Goal: Task Accomplishment & Management: Manage account settings

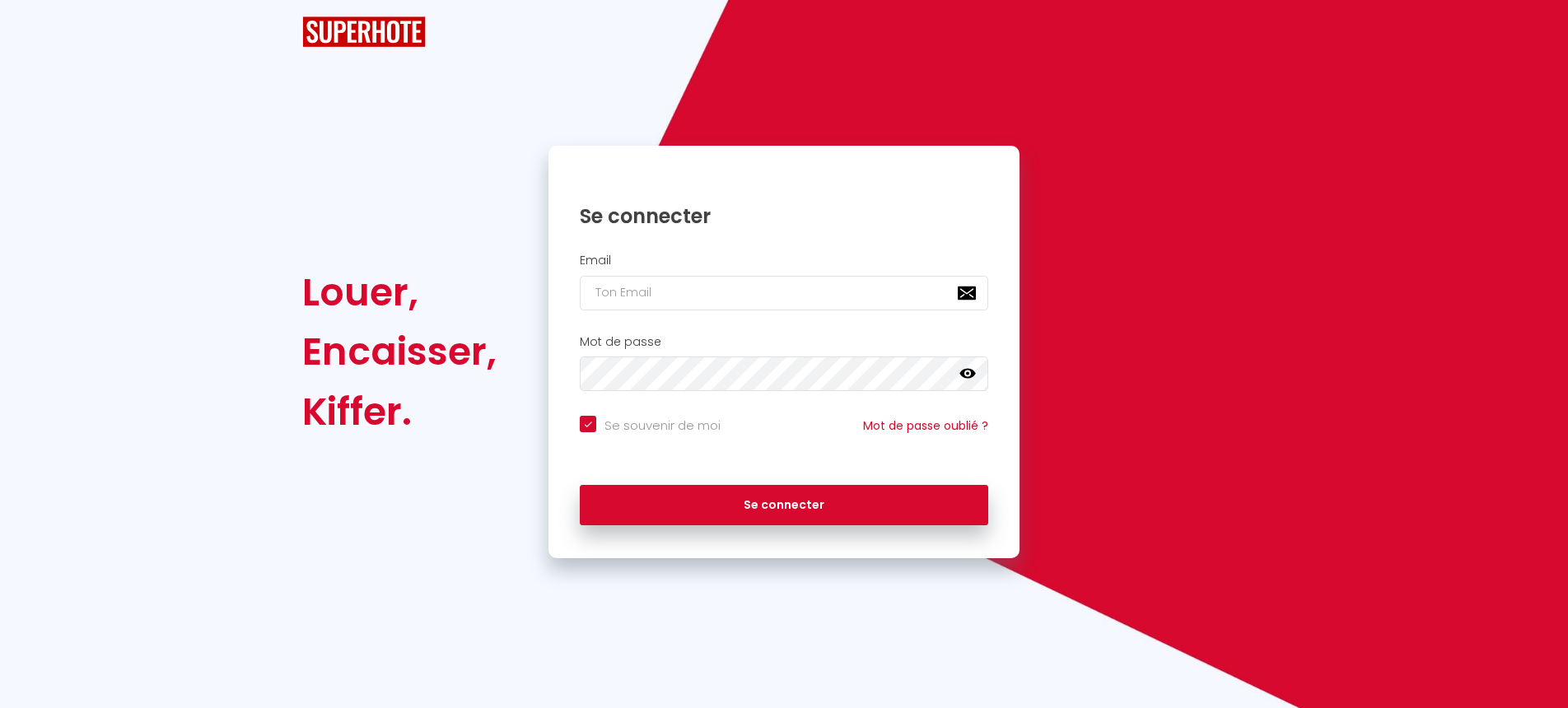
checkbox input "true"
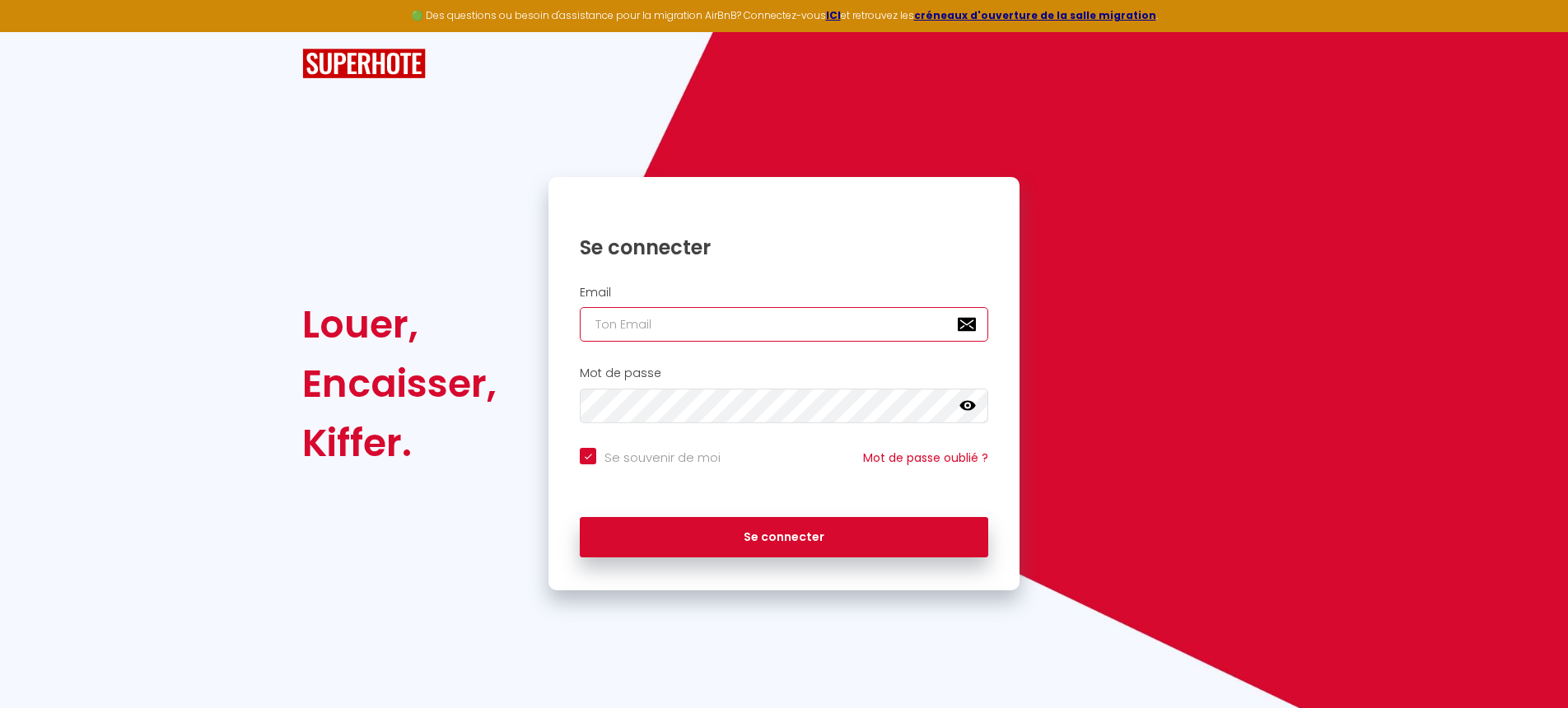
click at [645, 324] on input "email" at bounding box center [784, 324] width 409 height 34
type input "f"
checkbox input "true"
type input "fl"
checkbox input "true"
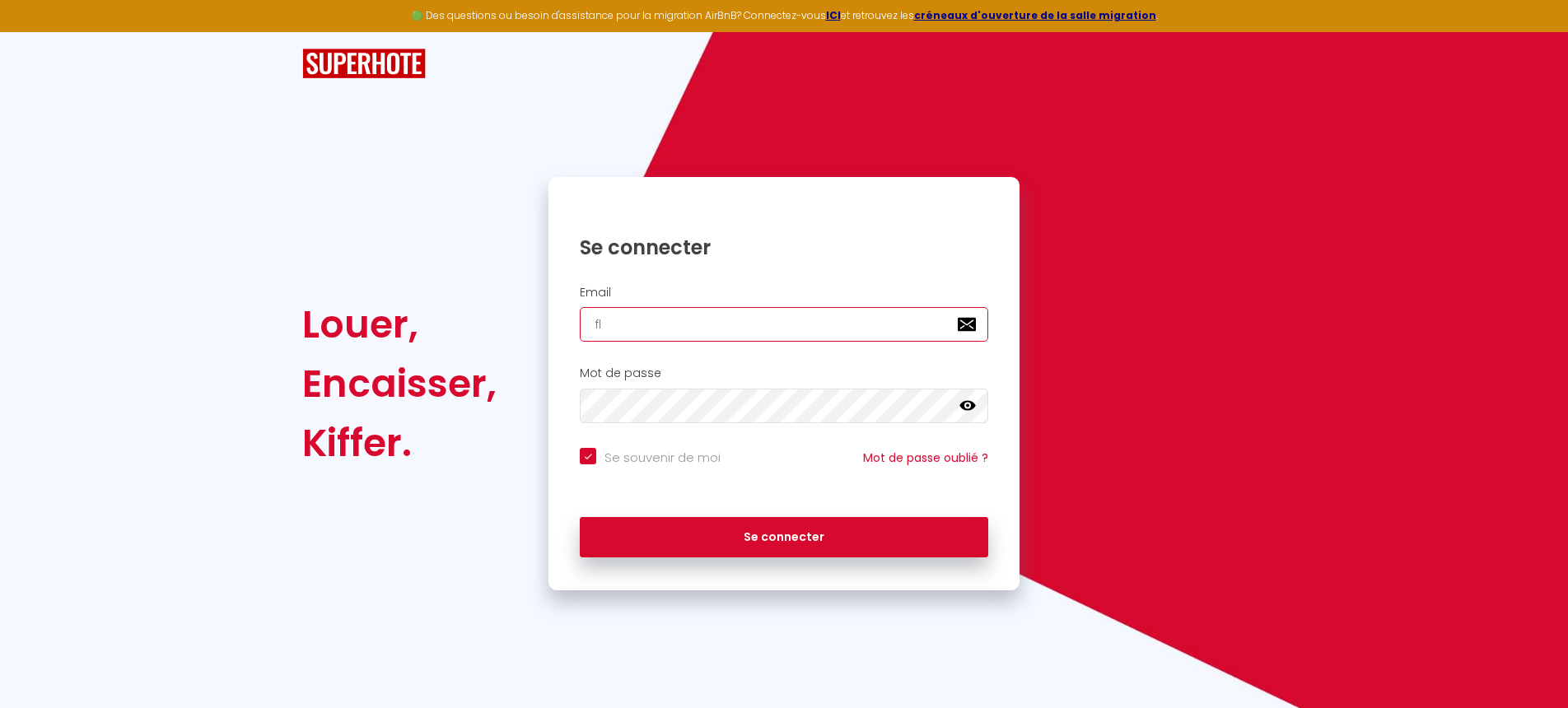
type input "fle"
checkbox input "true"
type input "fleb"
checkbox input "true"
type input "fleba"
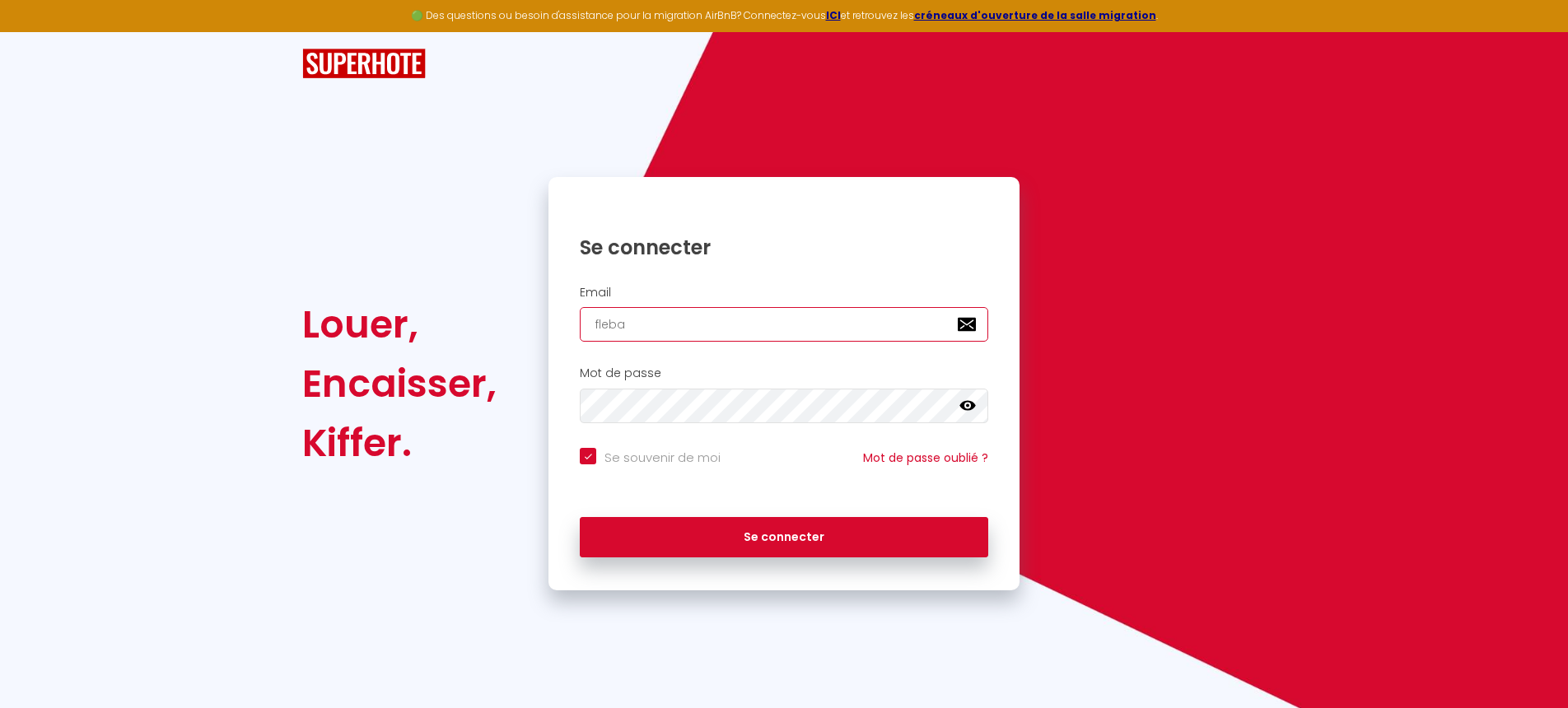
checkbox input "true"
type input "flebal"
checkbox input "true"
type input "flebalc"
checkbox input "true"
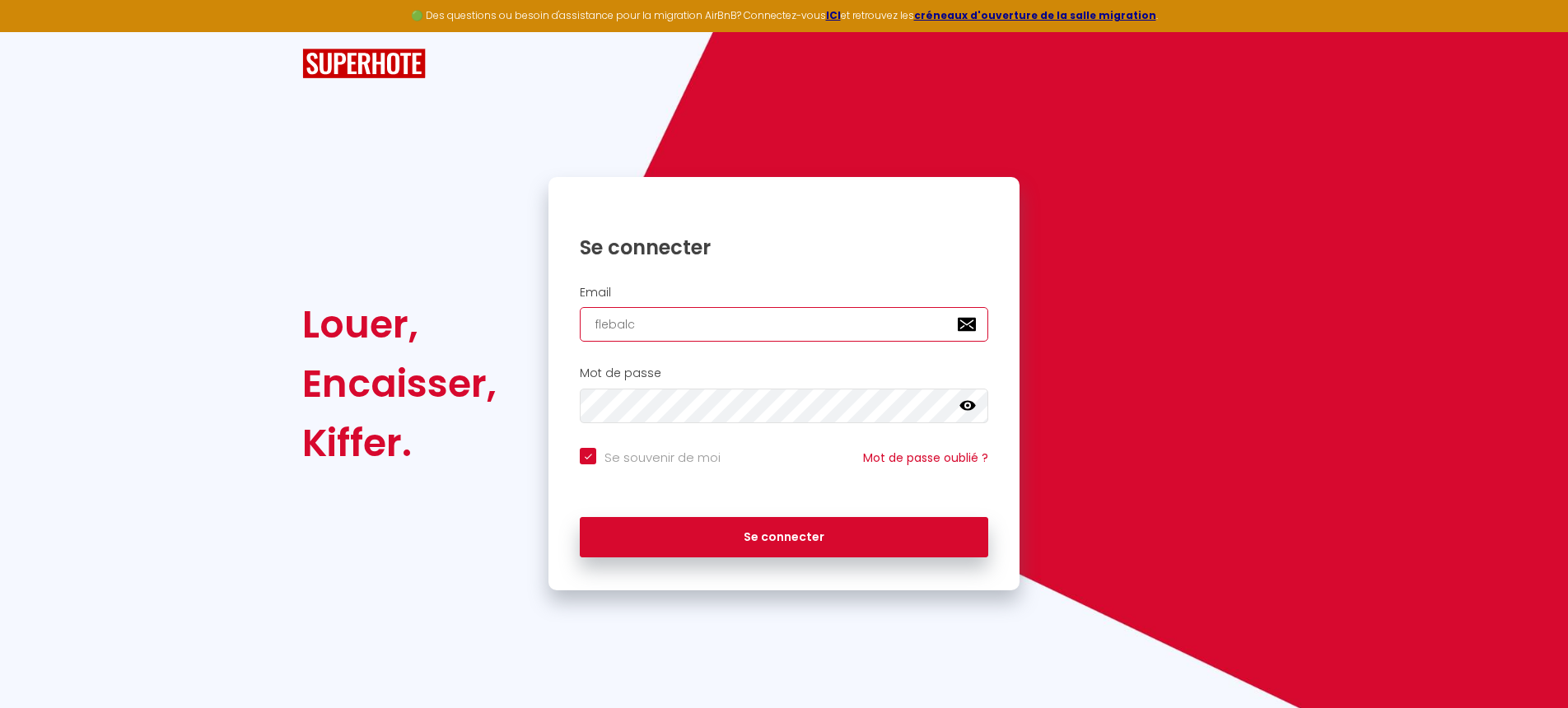
type input "flebalcj"
checkbox input "true"
type input "flebalc"
checkbox input "true"
type input "flebalch"
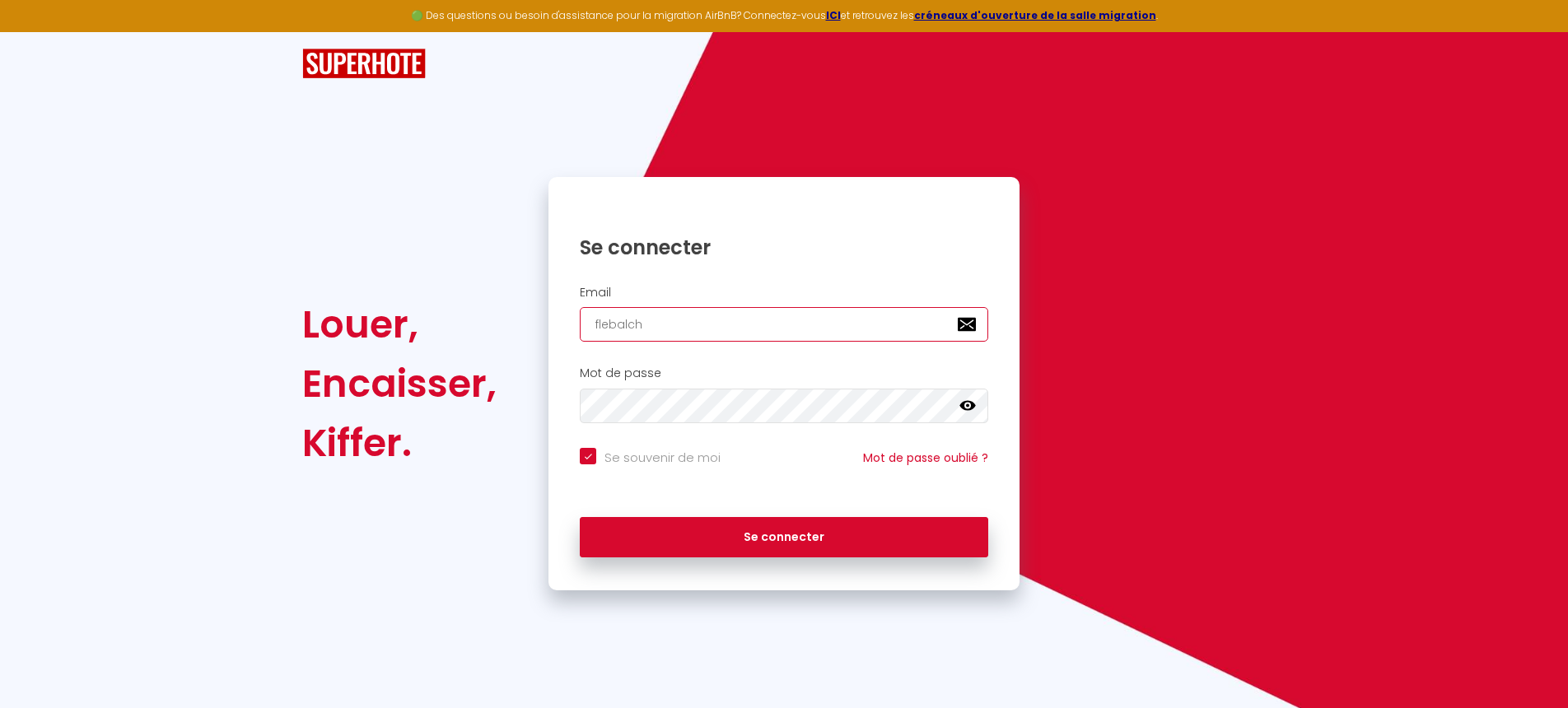
checkbox input "true"
type input "flebalch9"
checkbox input "true"
type input "flebalch92"
checkbox input "true"
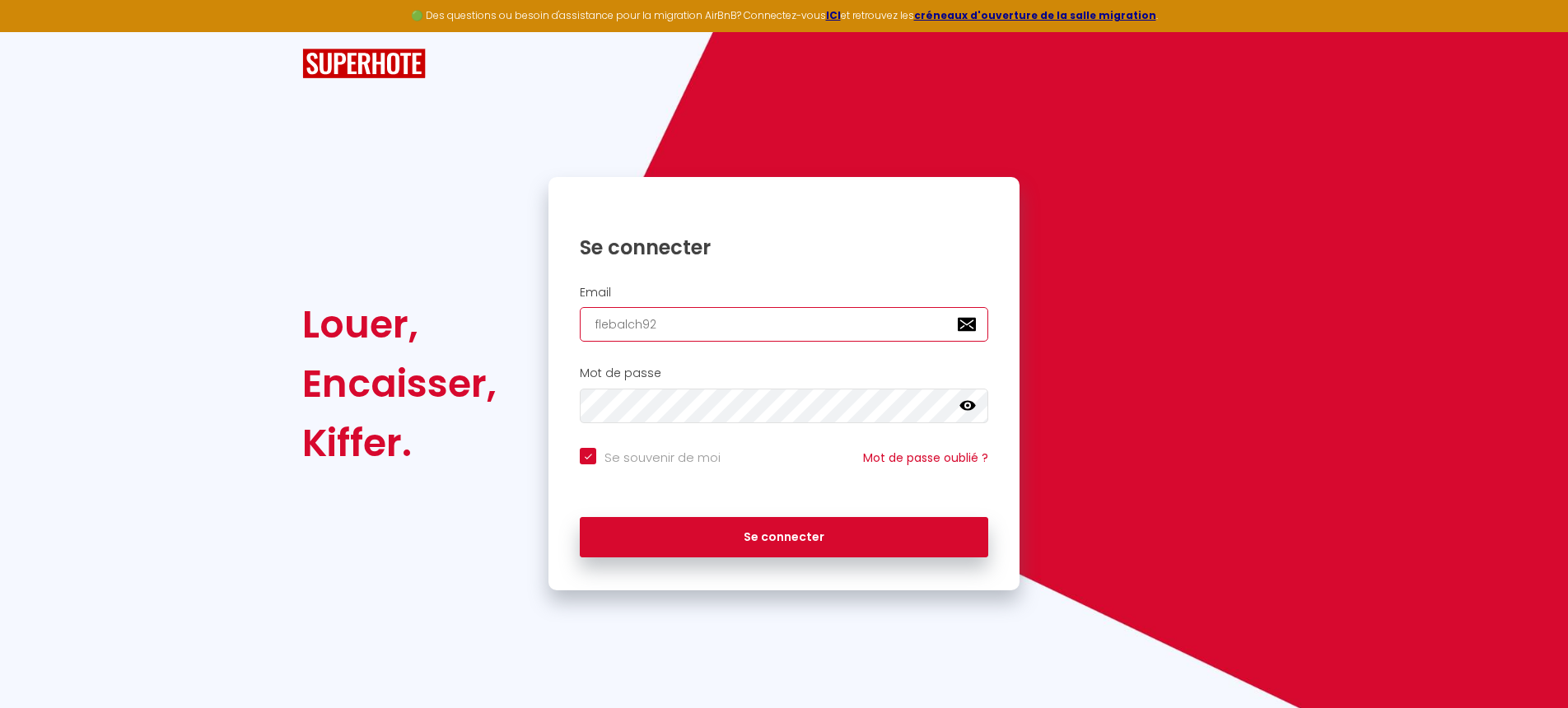
type input "flebalch92@"
checkbox input "true"
type input "flebalch92@g"
checkbox input "true"
type input "flebalch92@gg"
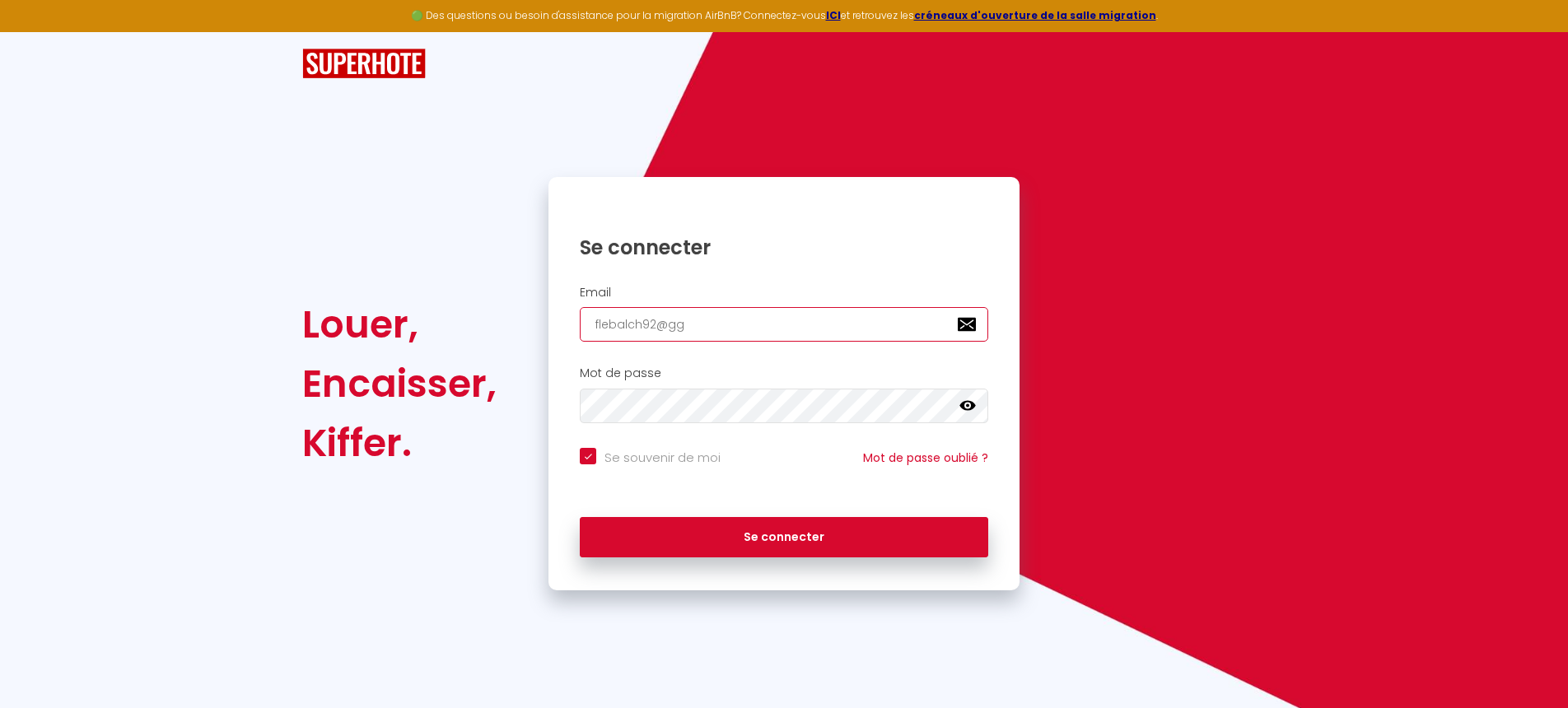
checkbox input "true"
type input "flebalch92@ggm"
checkbox input "true"
type input "flebalch92@ggma"
checkbox input "true"
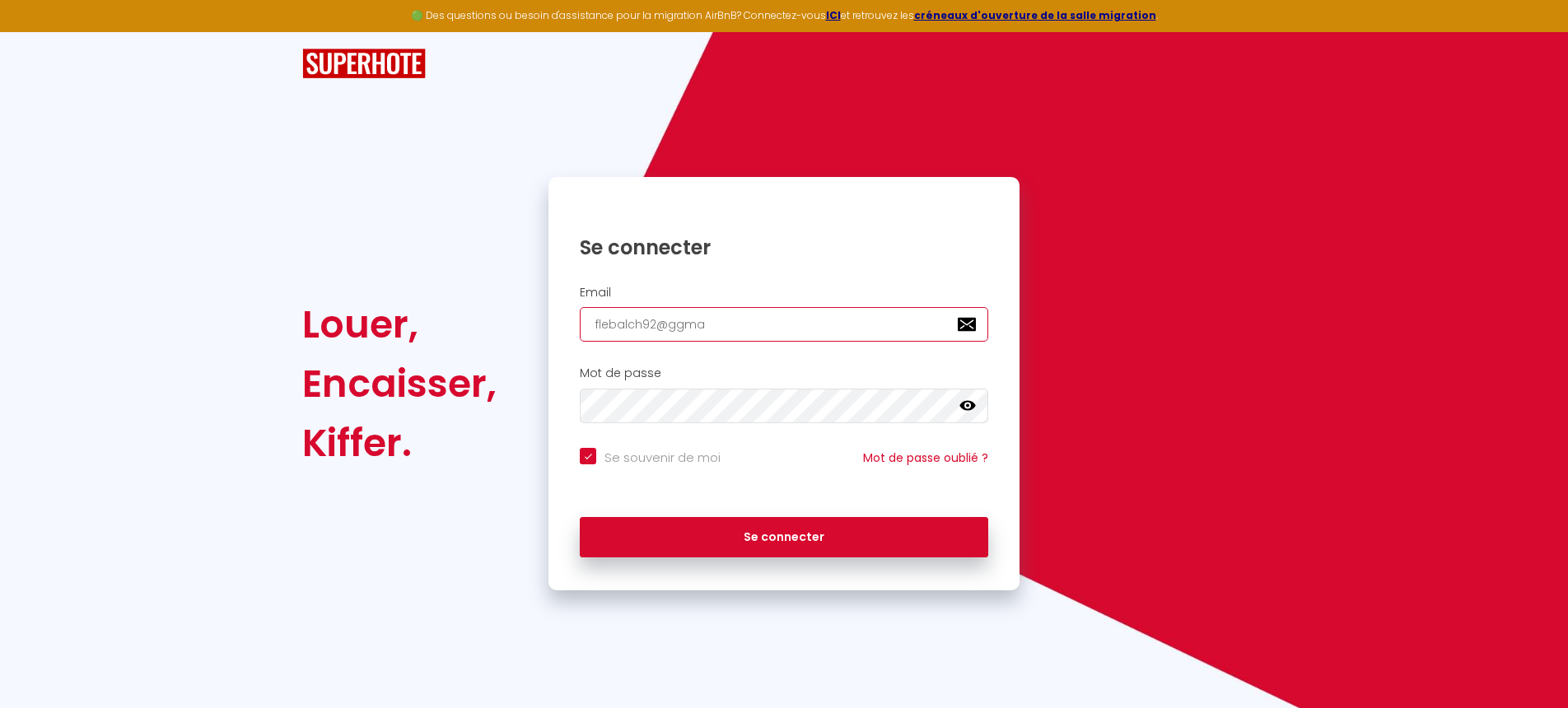
type input "flebalch92@ggmai"
checkbox input "true"
type input "flebalch92@ggmail"
checkbox input "true"
type input "flebalch92@ggmai"
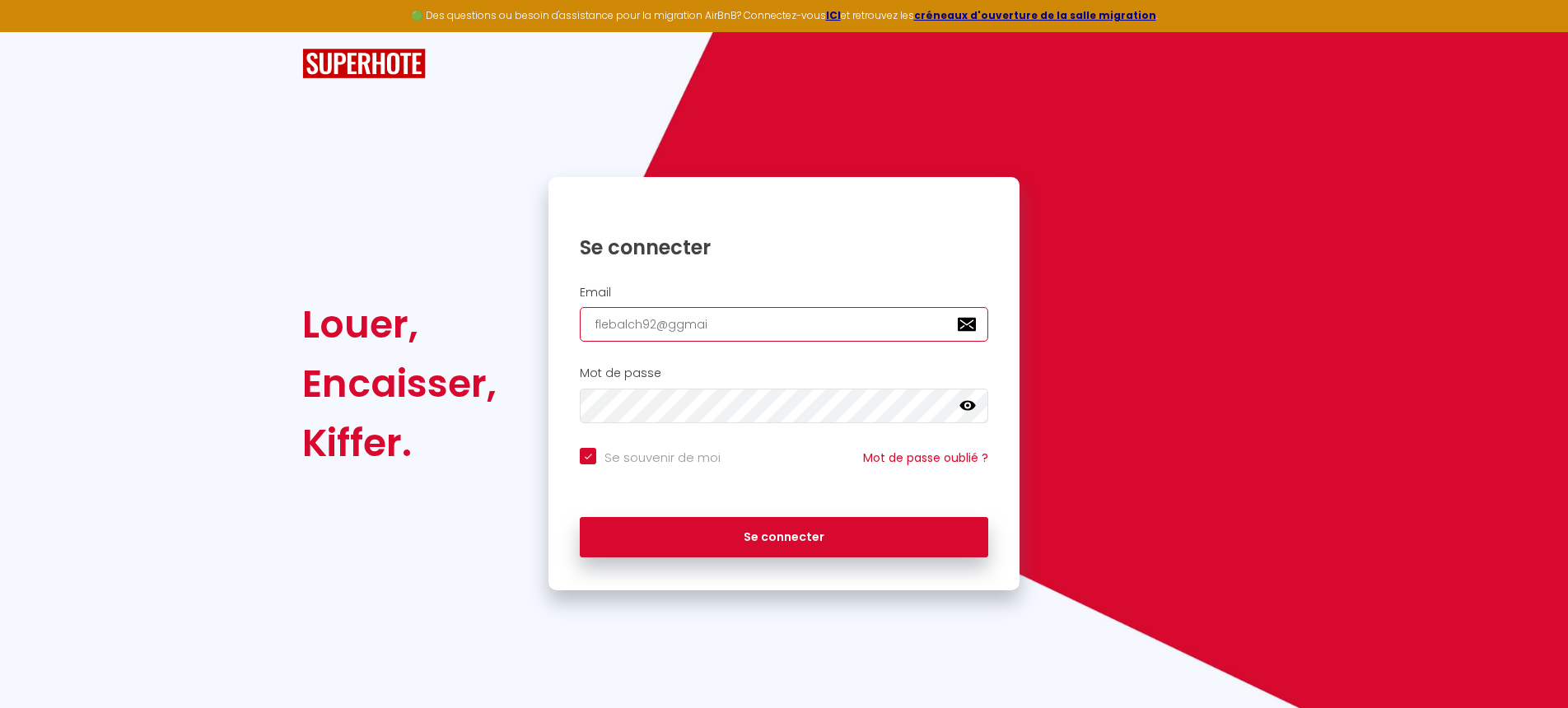
checkbox input "true"
type input "flebalch92@ggma"
checkbox input "true"
type input "flebalch92@ggm"
checkbox input "true"
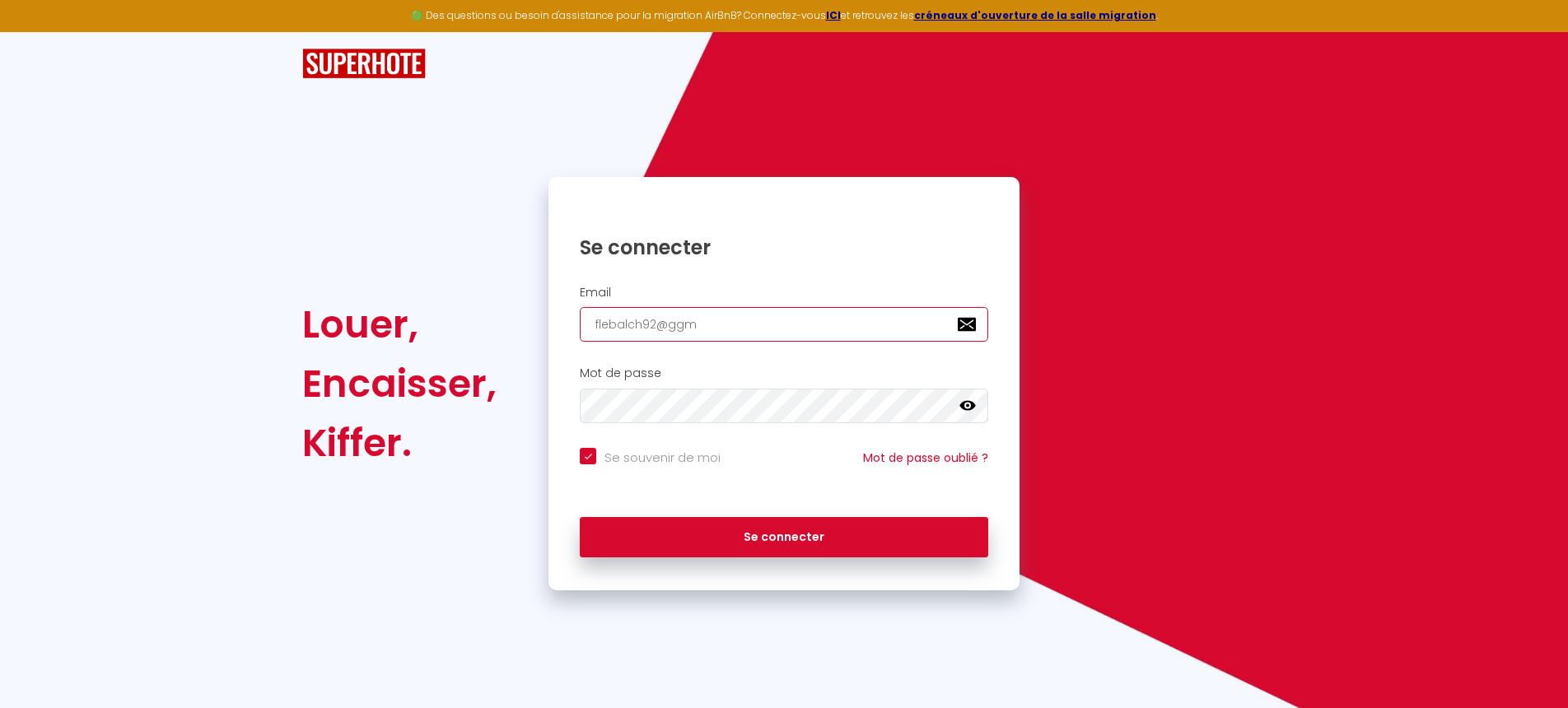
type input "flebalch92@gg"
checkbox input "true"
type input "flebalch92@g"
checkbox input "true"
type input "flebalch92@gm"
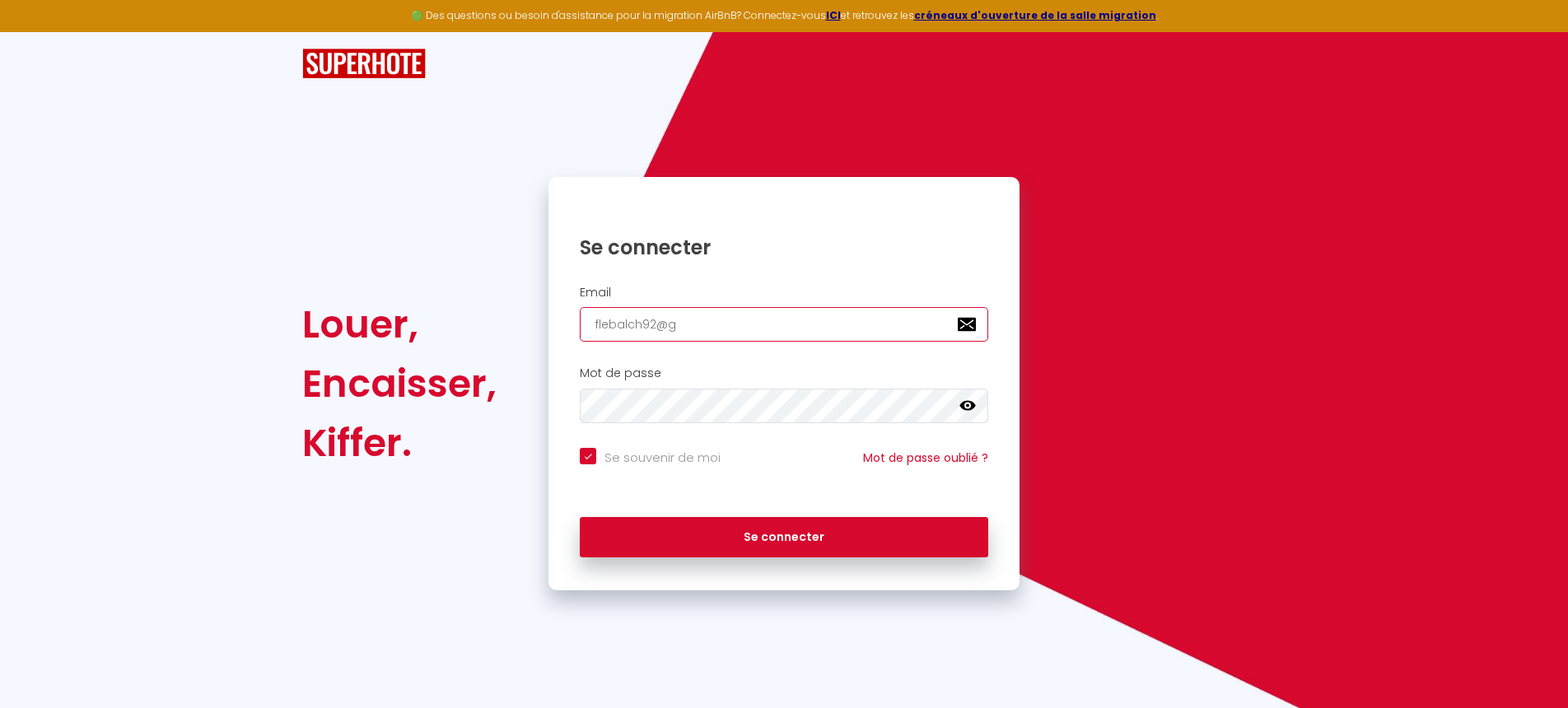
checkbox input "true"
type input "flebalch92@gma"
checkbox input "true"
type input "flebalch92@gmai"
checkbox input "true"
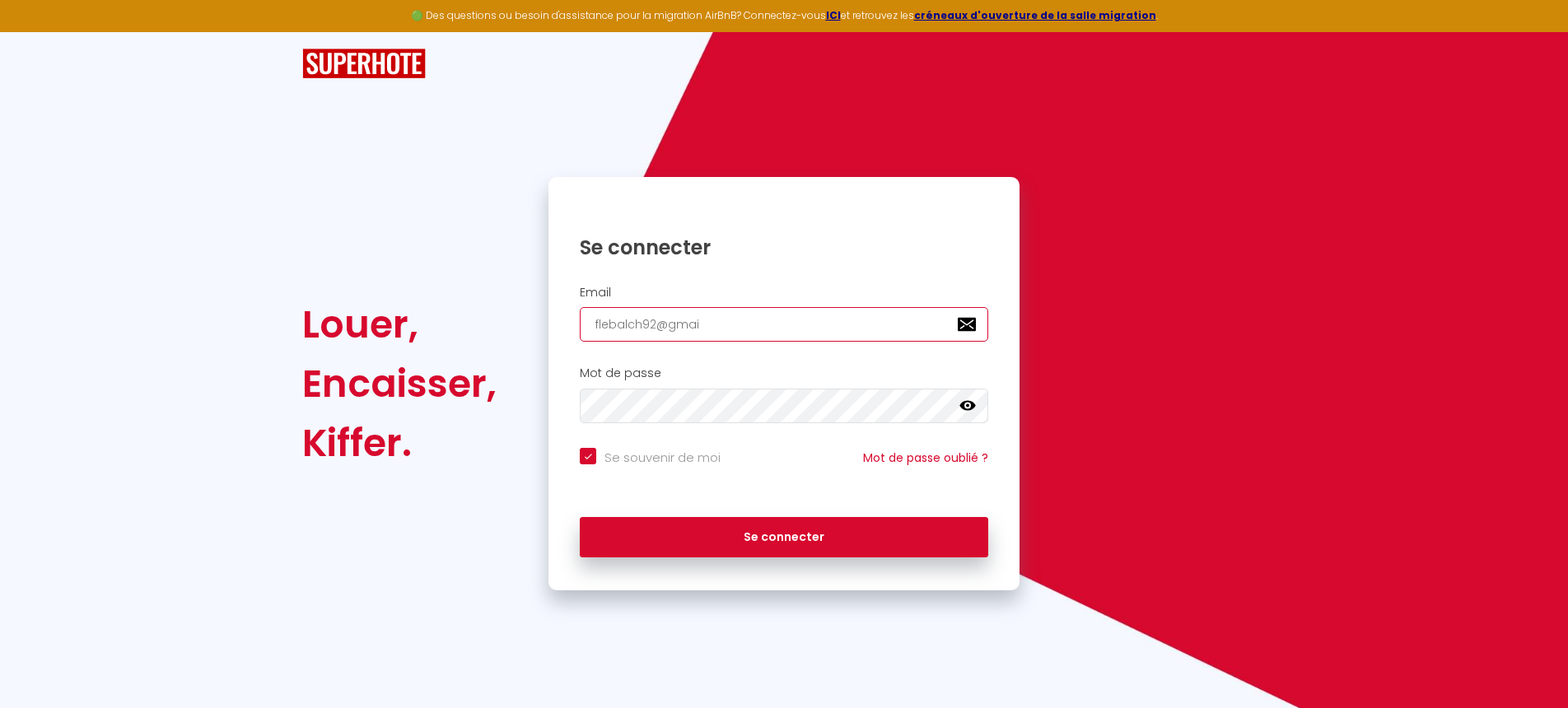
type input "[EMAIL_ADDRESS]"
checkbox input "true"
type input "[EMAIL_ADDRESS]."
checkbox input "true"
type input "flebalch92@gmail.c"
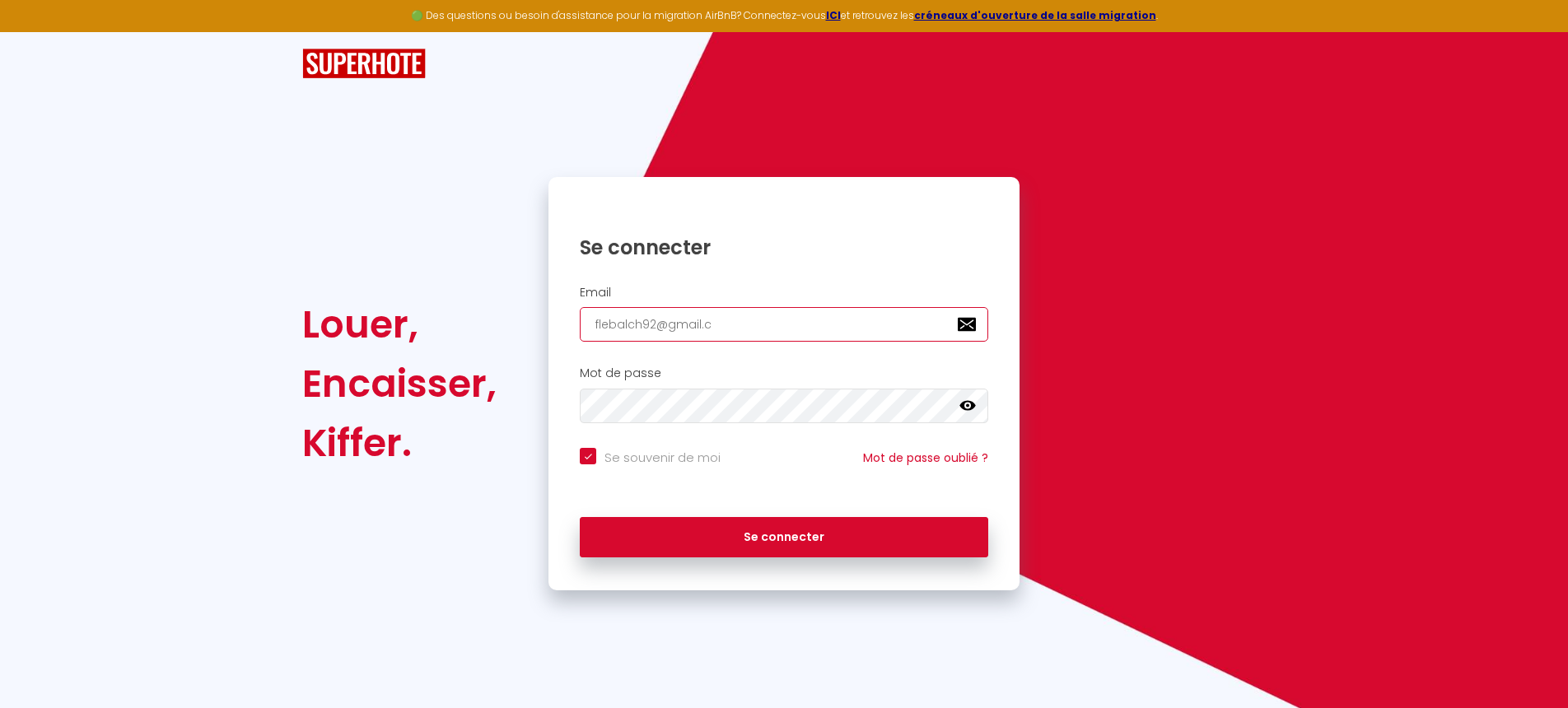
checkbox input "true"
type input "[EMAIL_ADDRESS][DOMAIN_NAME]"
checkbox input "true"
type input "[EMAIL_ADDRESS][DOMAIN_NAME]"
checkbox input "true"
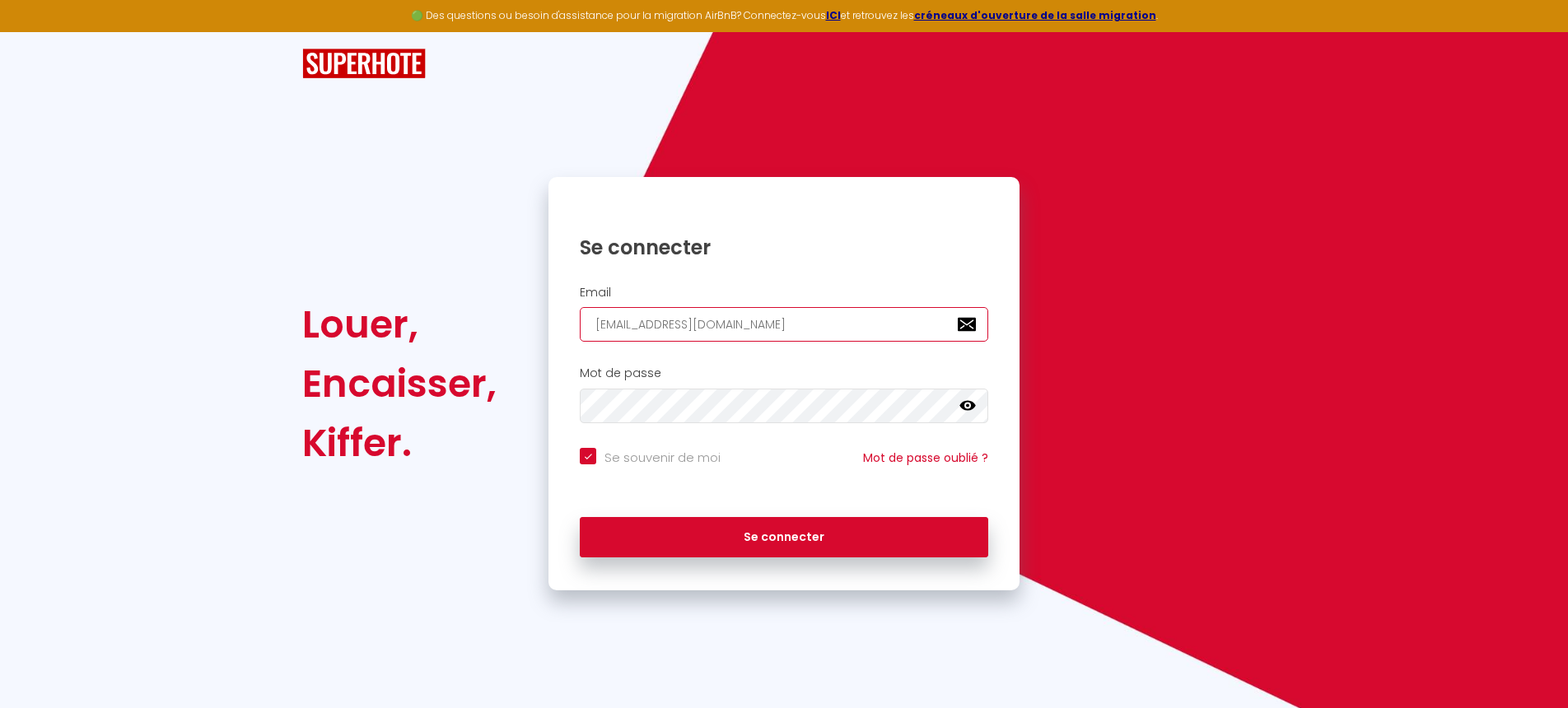
type input "[EMAIL_ADDRESS][DOMAIN_NAME]"
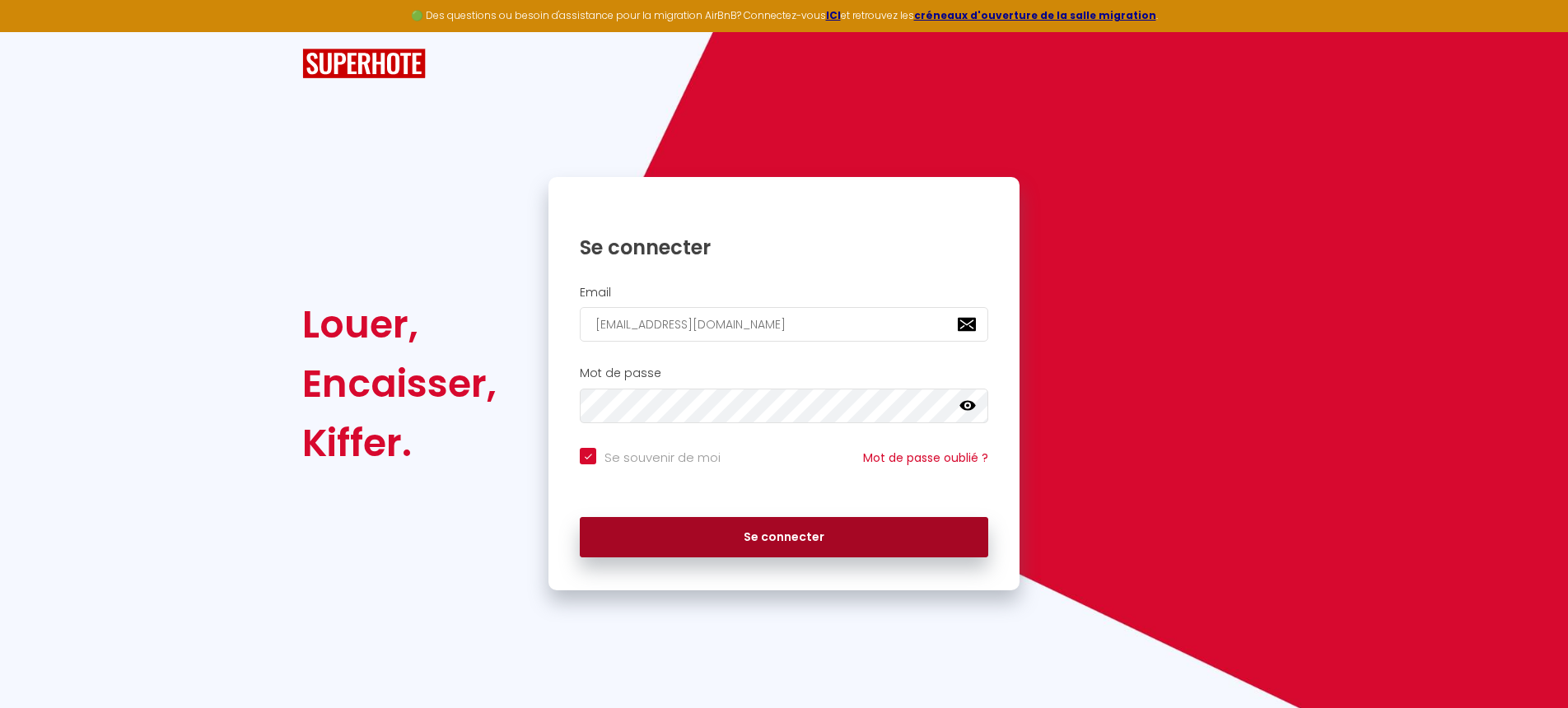
click at [758, 535] on button "Se connecter" at bounding box center [784, 538] width 409 height 41
checkbox input "true"
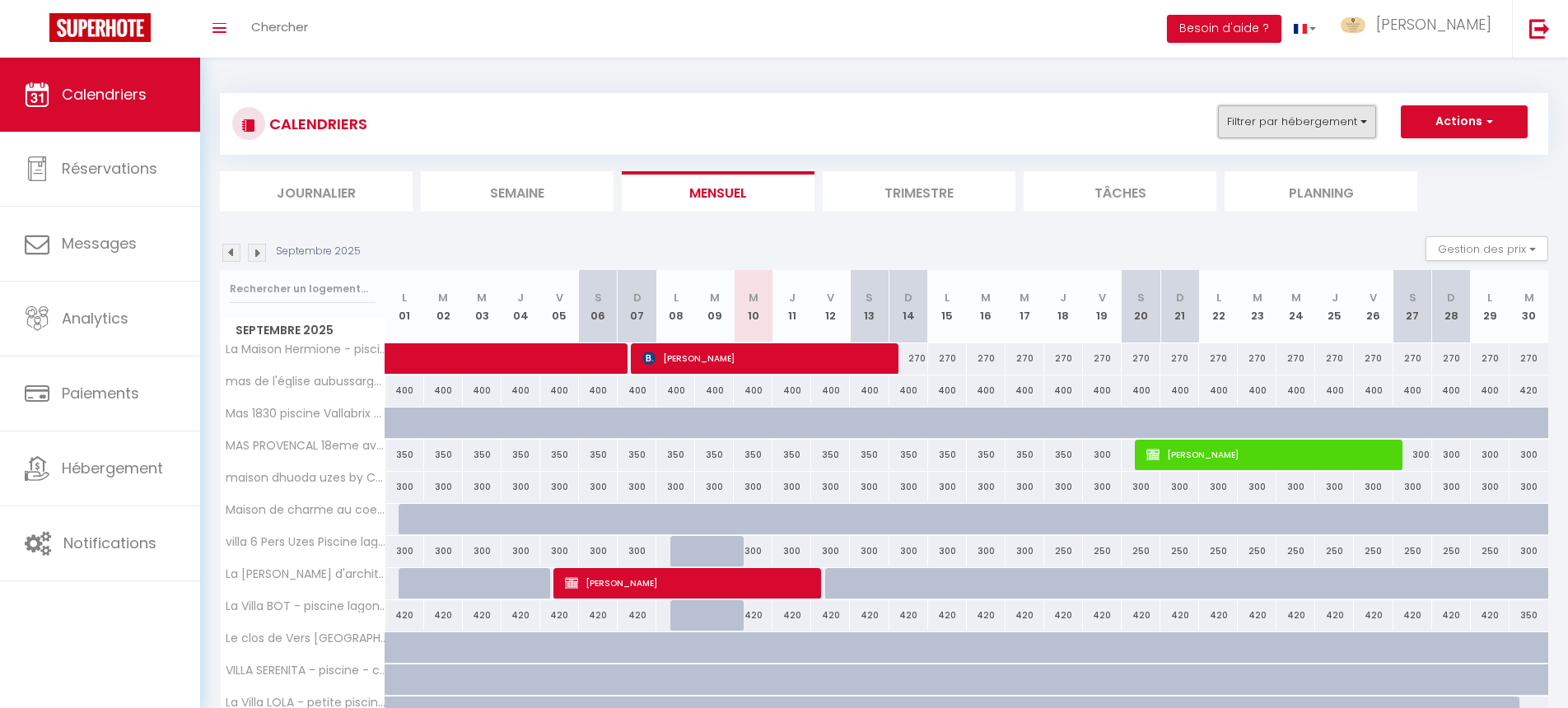
click at [1271, 120] on button "Filtrer par hébergement" at bounding box center [1297, 121] width 158 height 33
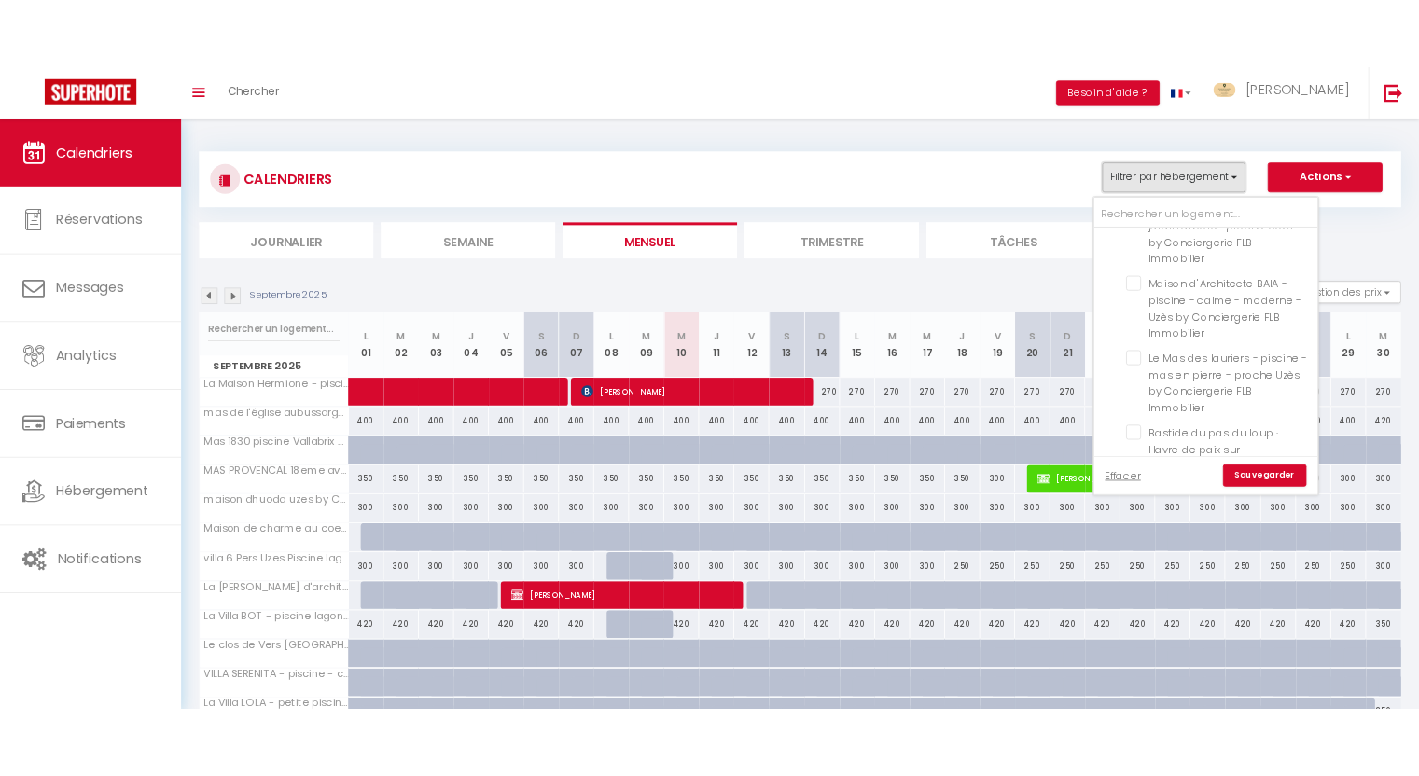
scroll to position [525, 0]
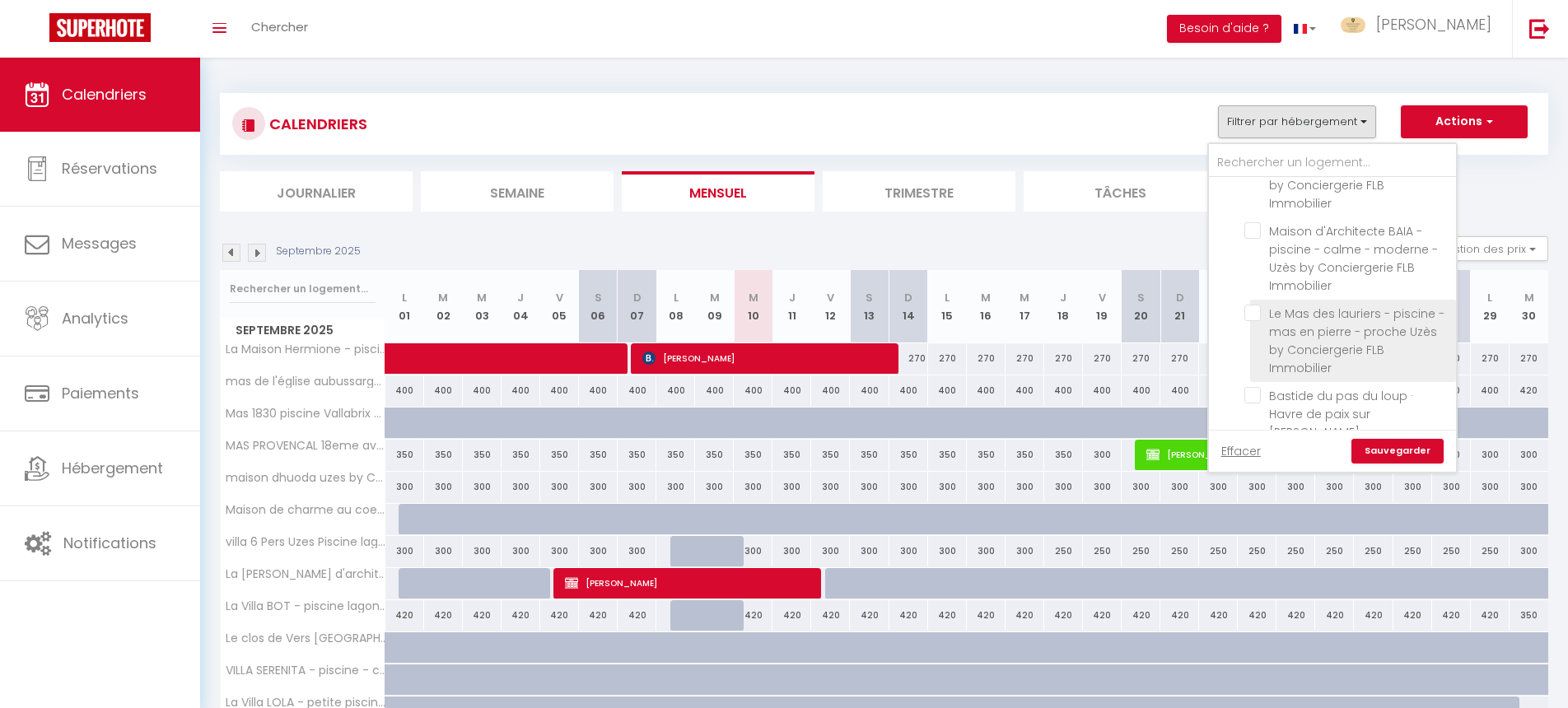
click at [1258, 305] on input "Le Mas des lauriers - piscine - mas en pierre - proche Uzès by Conciergerie FLB…" at bounding box center [1347, 313] width 206 height 17
checkbox input "true"
checkbox input "false"
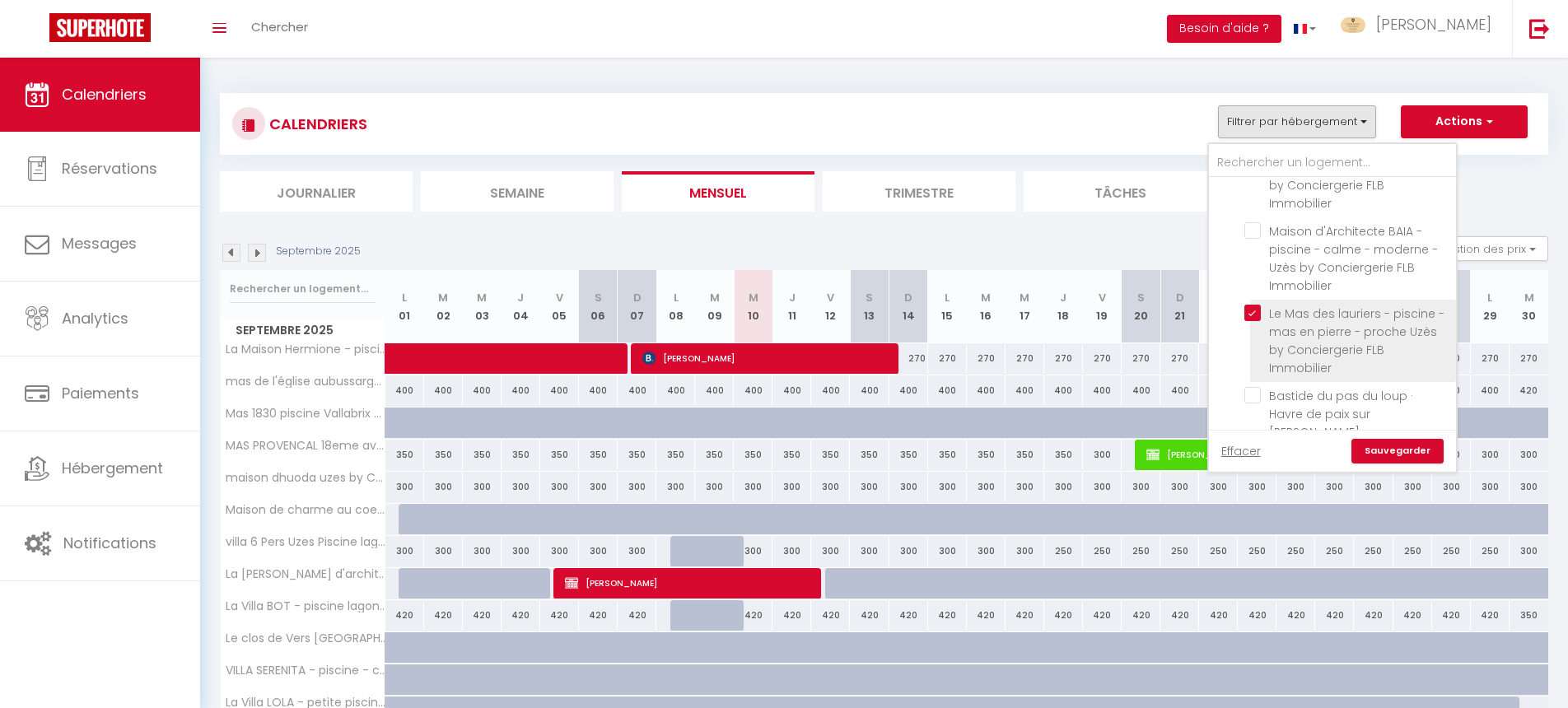
checkbox input "false"
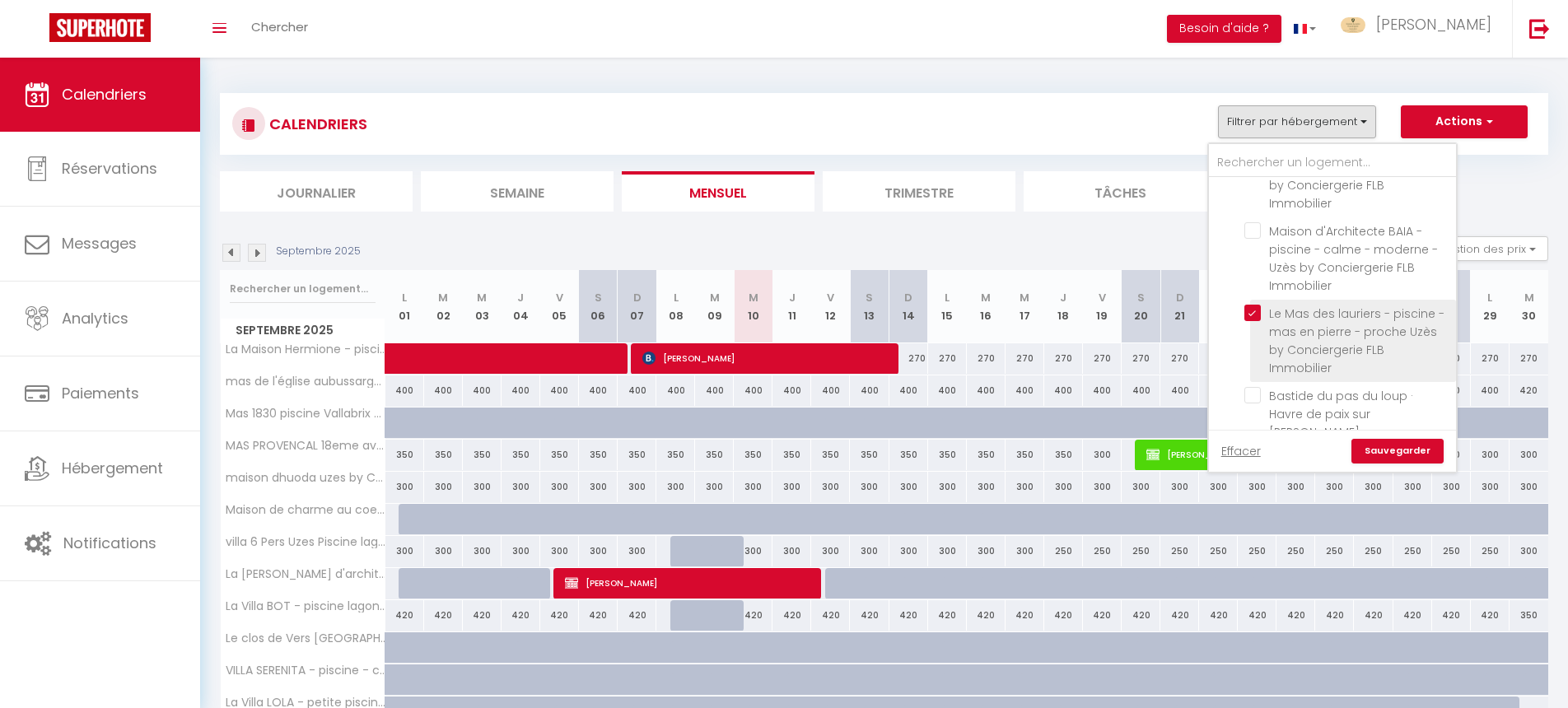
checkbox input "false"
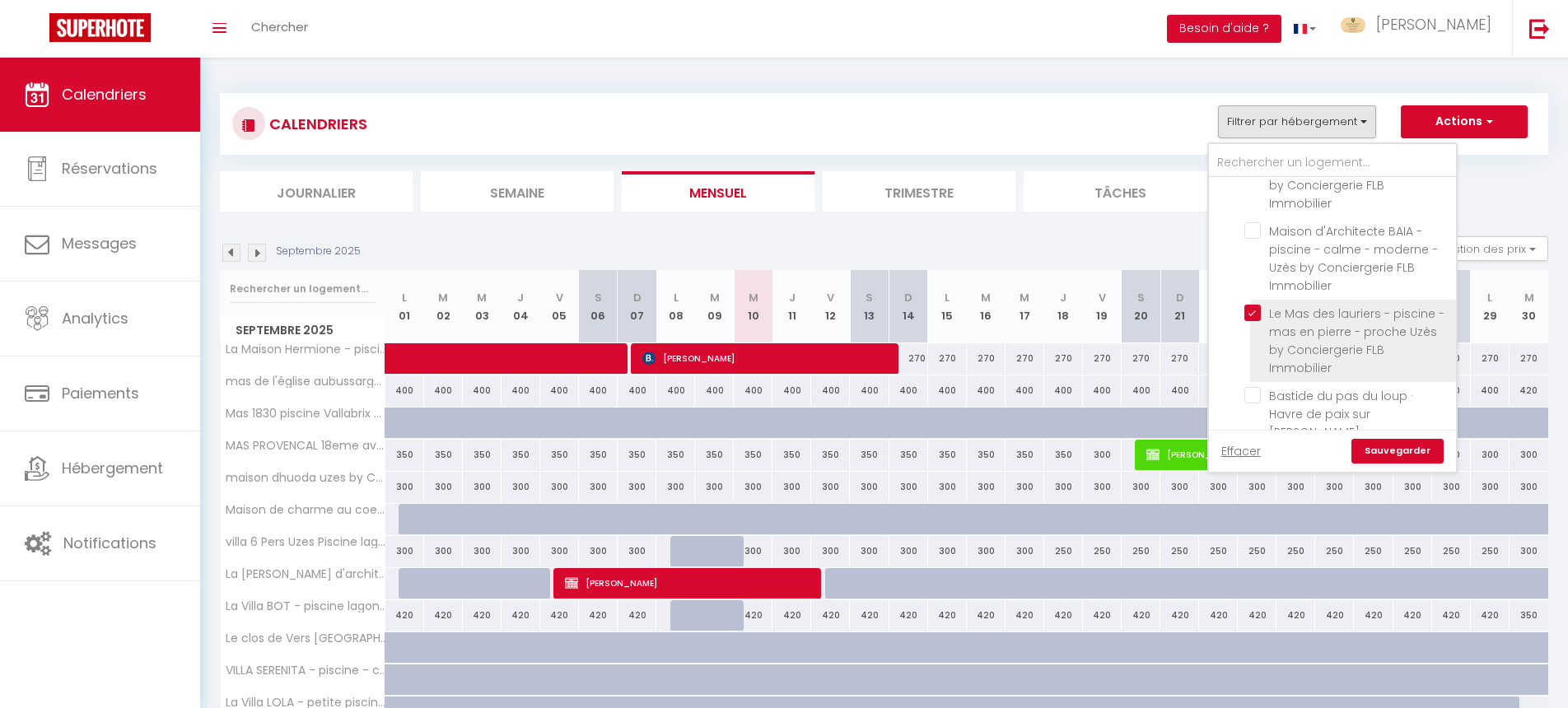
checkbox input "false"
click at [1396, 455] on link "Sauvegarder" at bounding box center [1398, 451] width 92 height 25
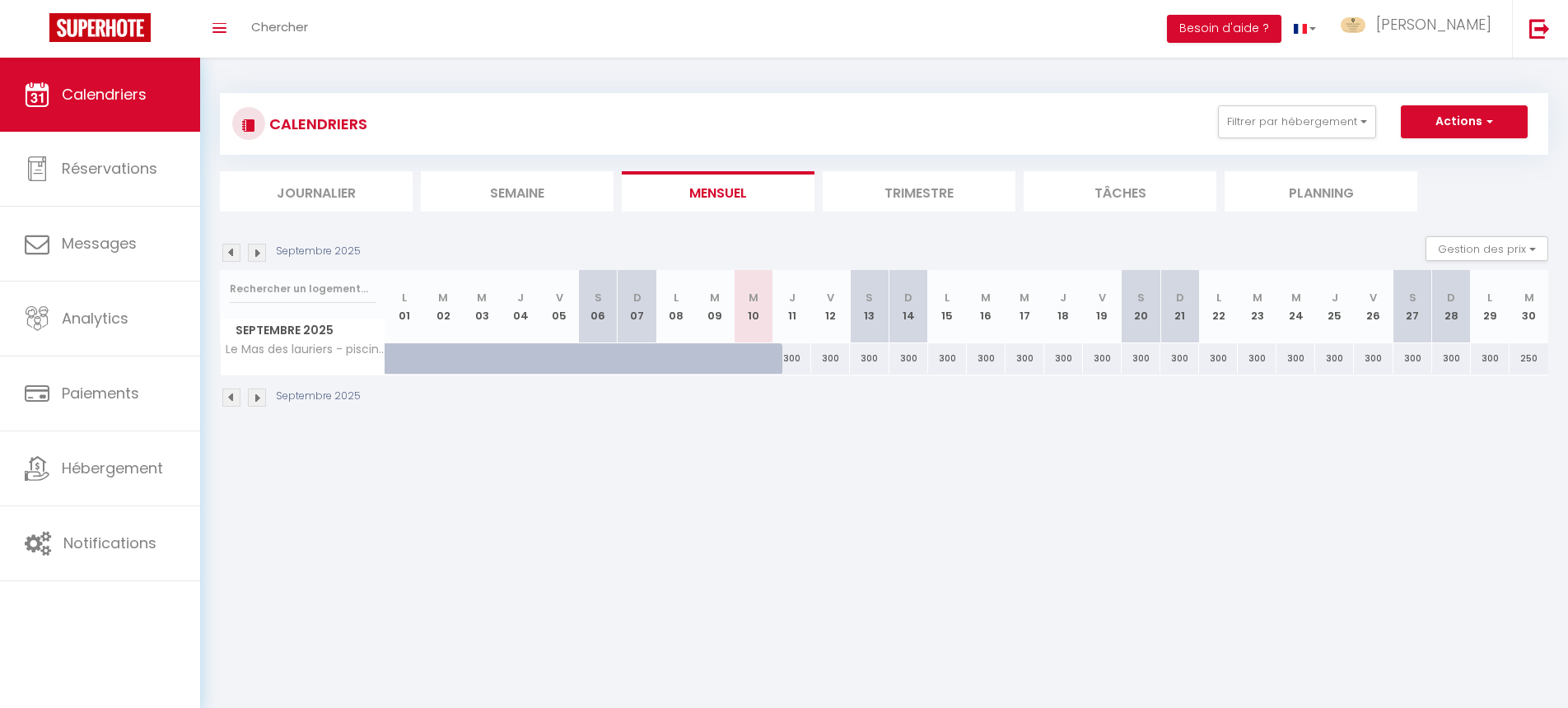
click at [232, 393] on img at bounding box center [231, 397] width 19 height 19
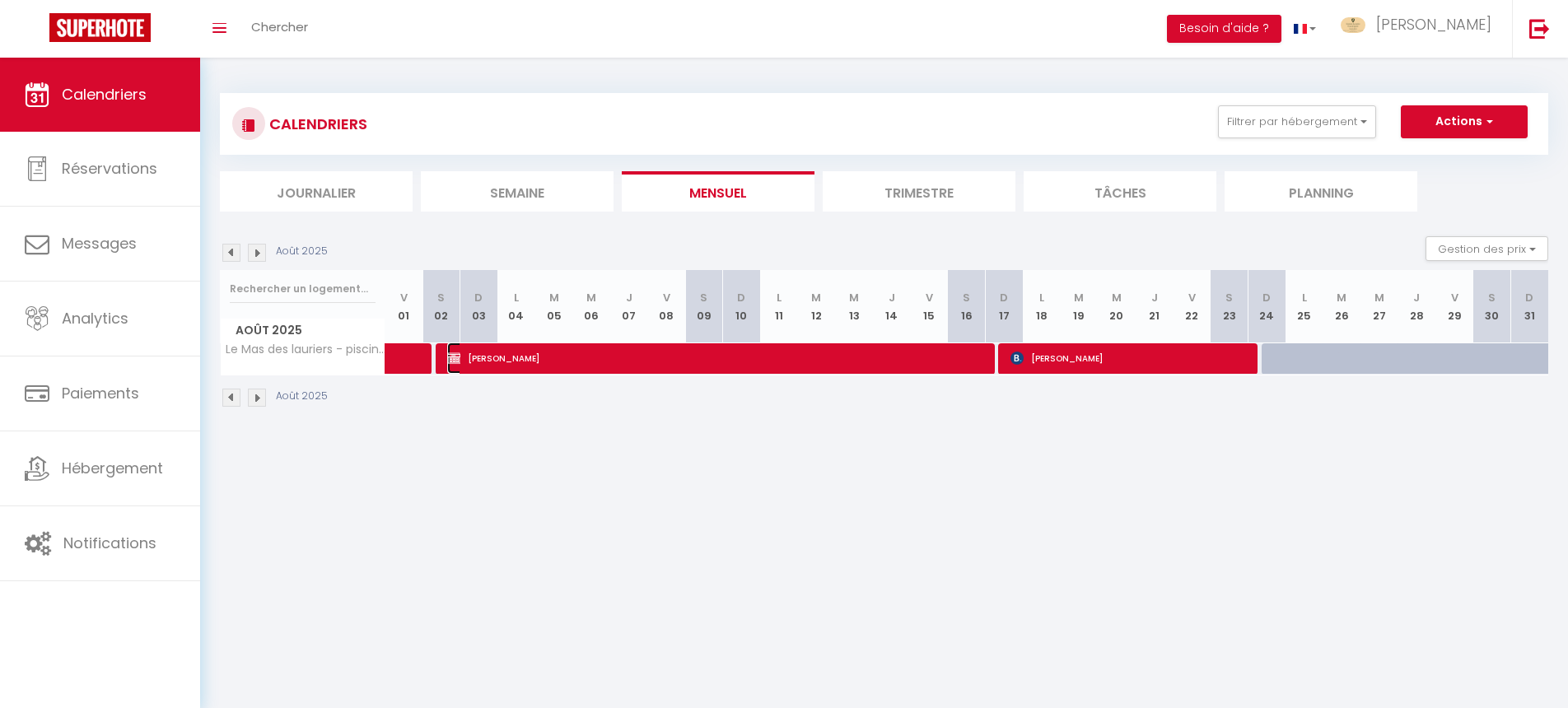
click at [547, 354] on span "[PERSON_NAME]" at bounding box center [719, 358] width 543 height 31
select select "OK"
select select "0"
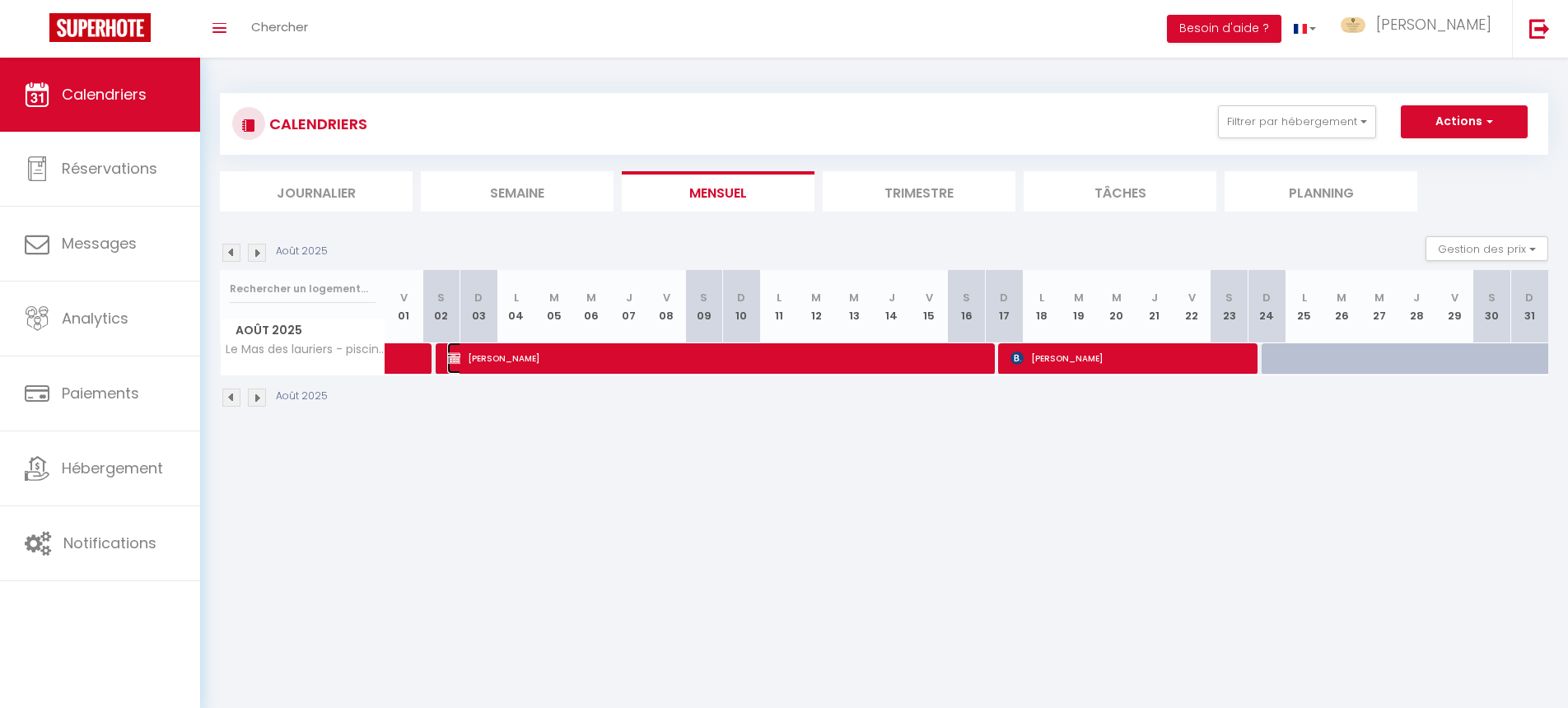
select select "1"
select select
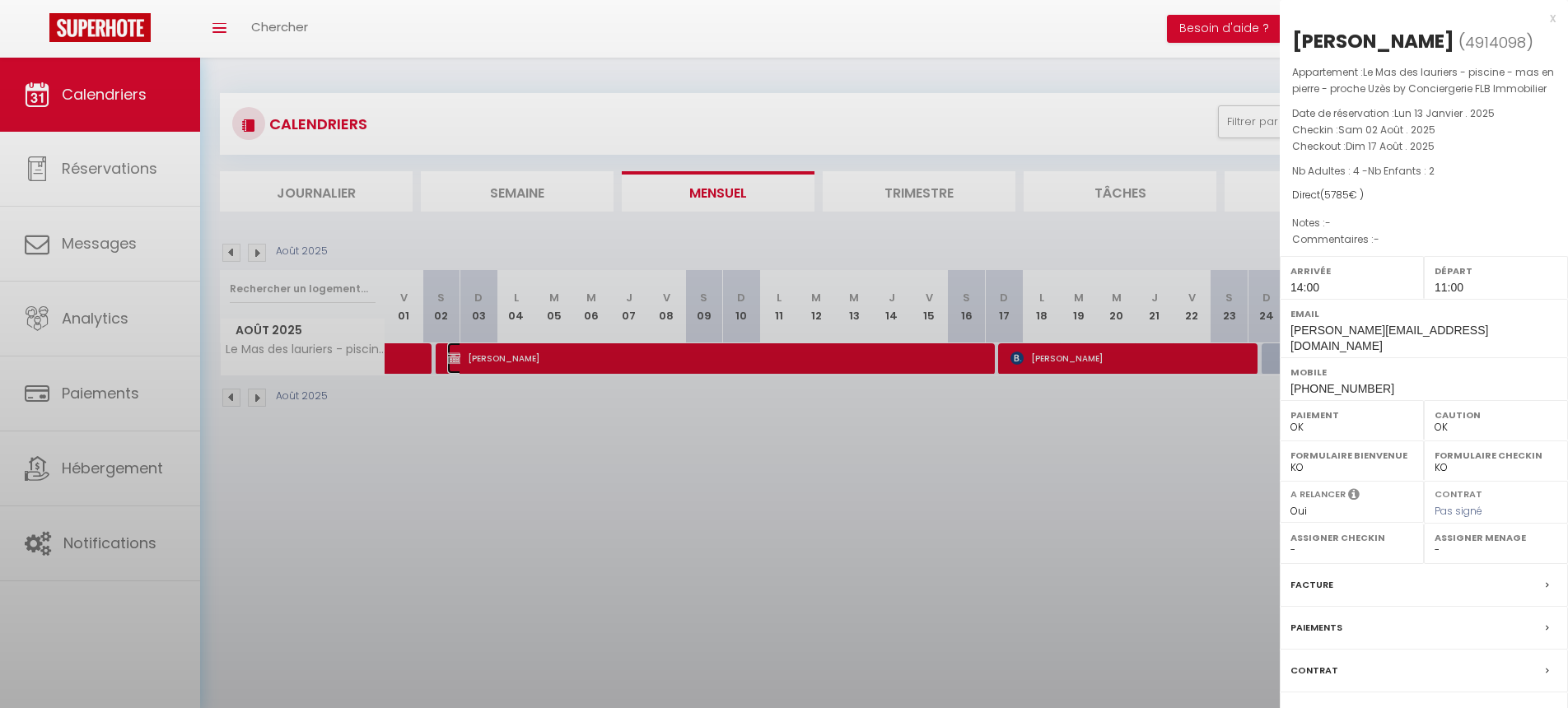
select select "22545"
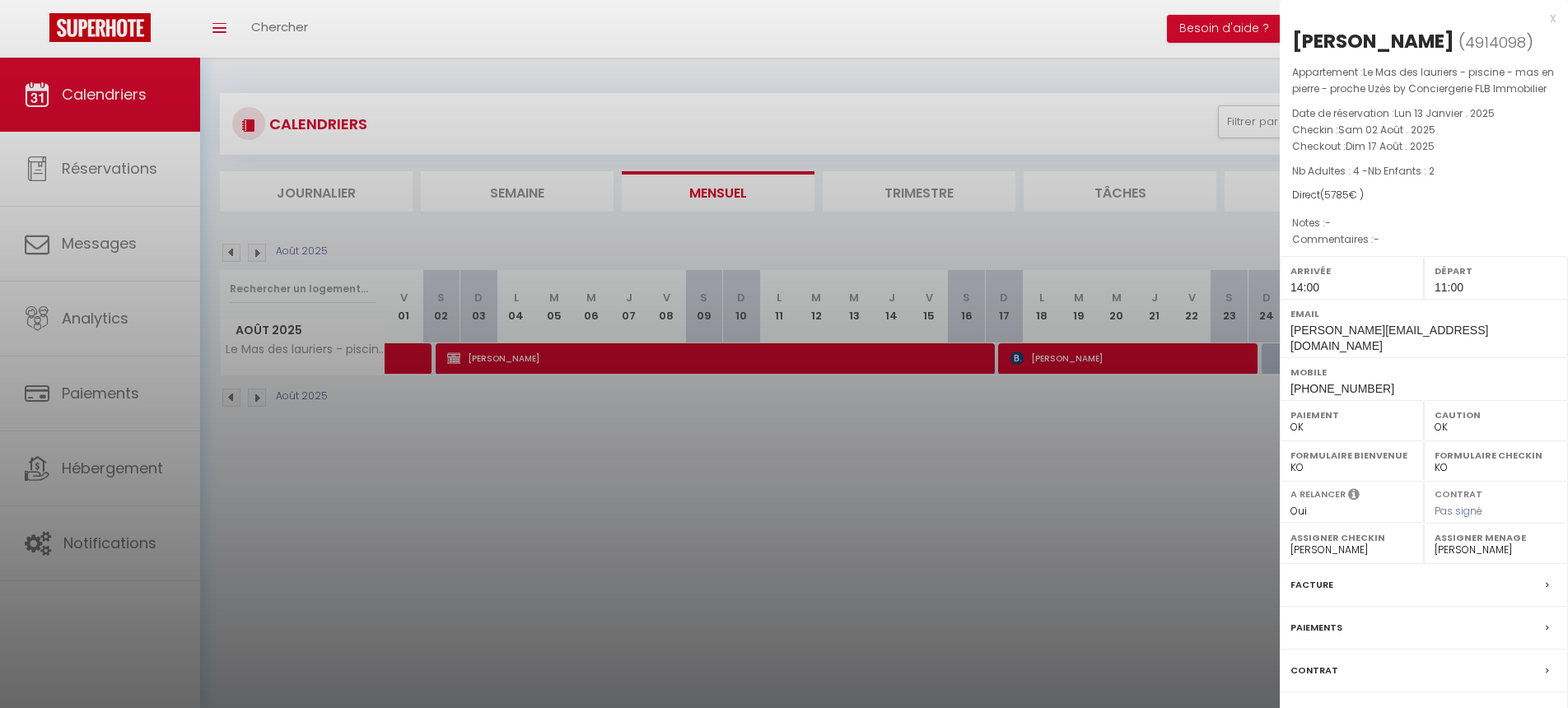
click at [581, 389] on div at bounding box center [784, 354] width 1568 height 708
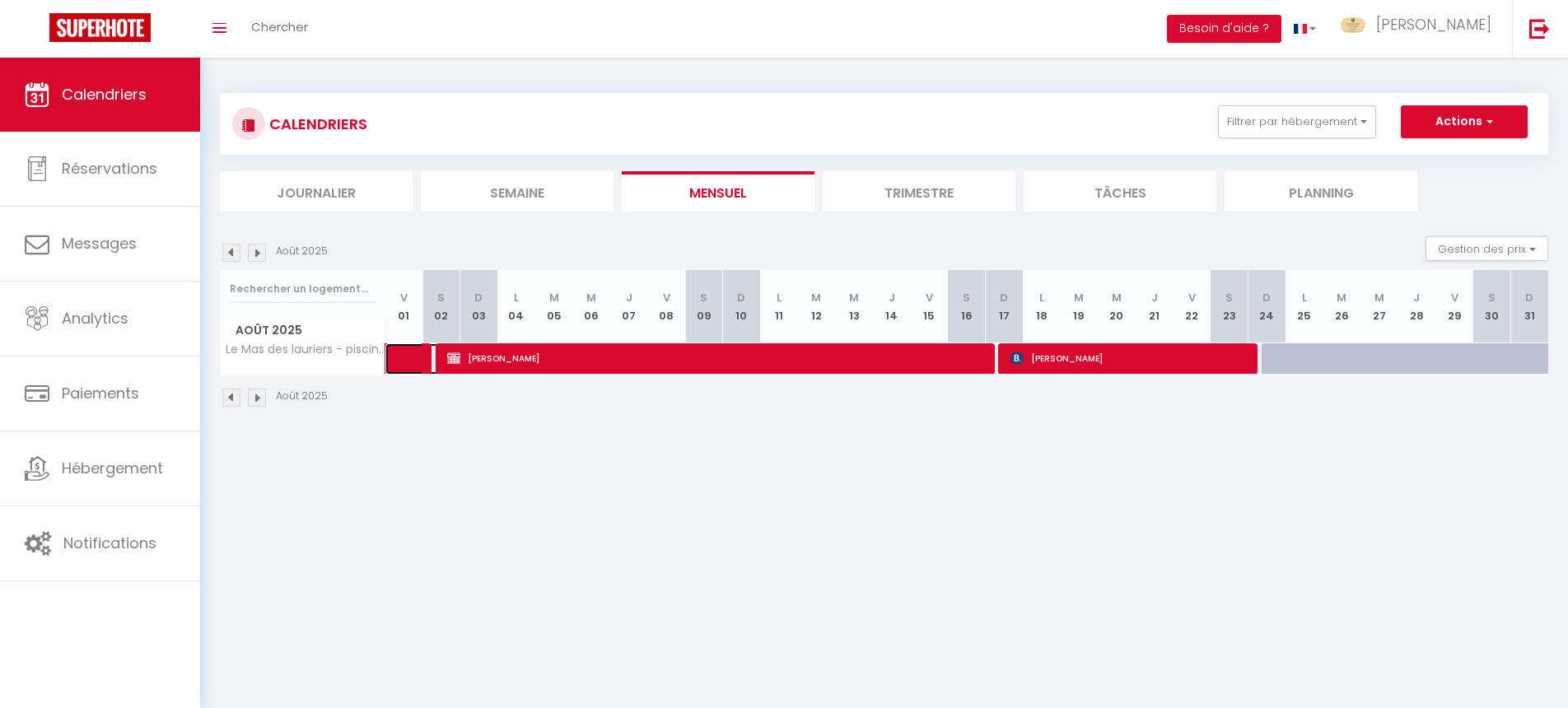
click at [411, 364] on span at bounding box center [429, 358] width 38 height 31
select select "23735"
select select "45875"
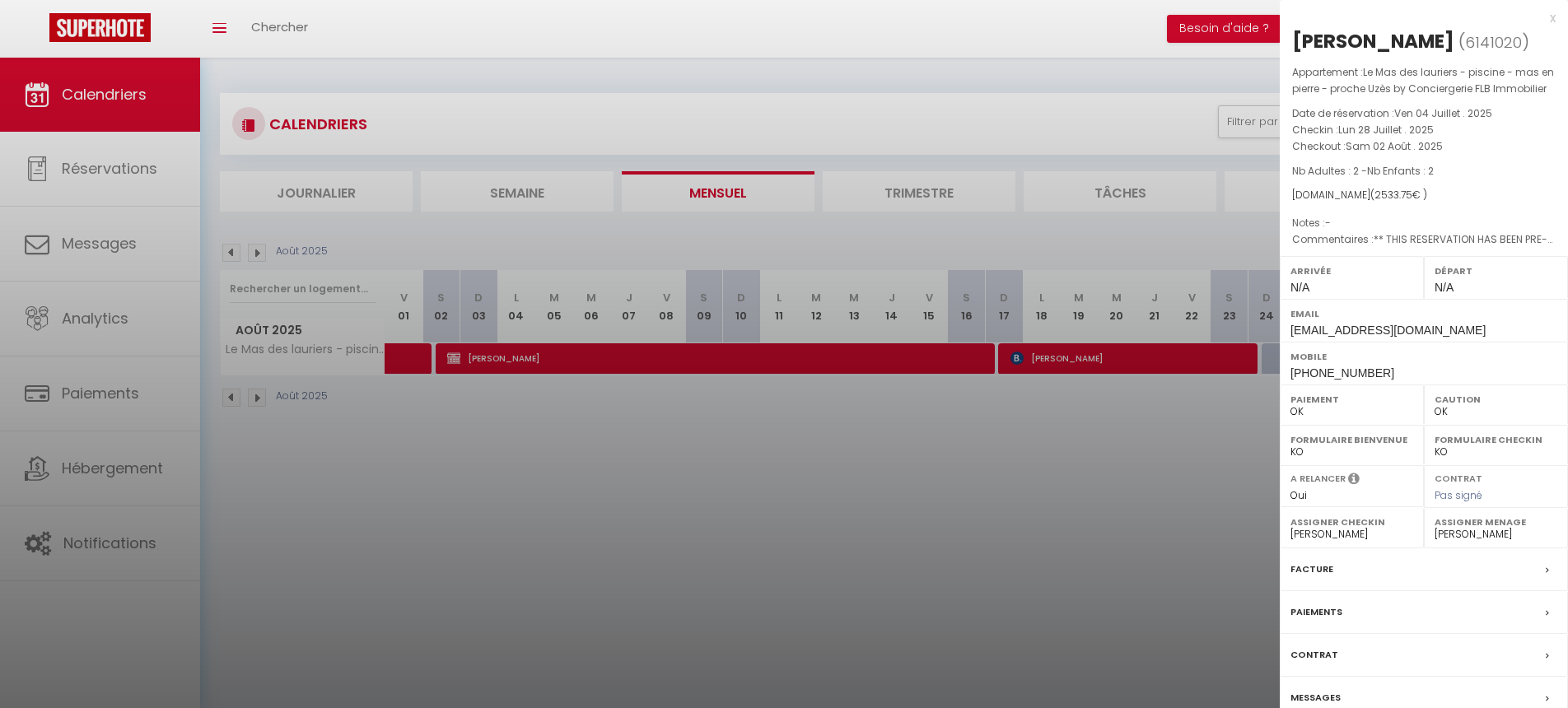
click at [479, 365] on div at bounding box center [784, 354] width 1568 height 708
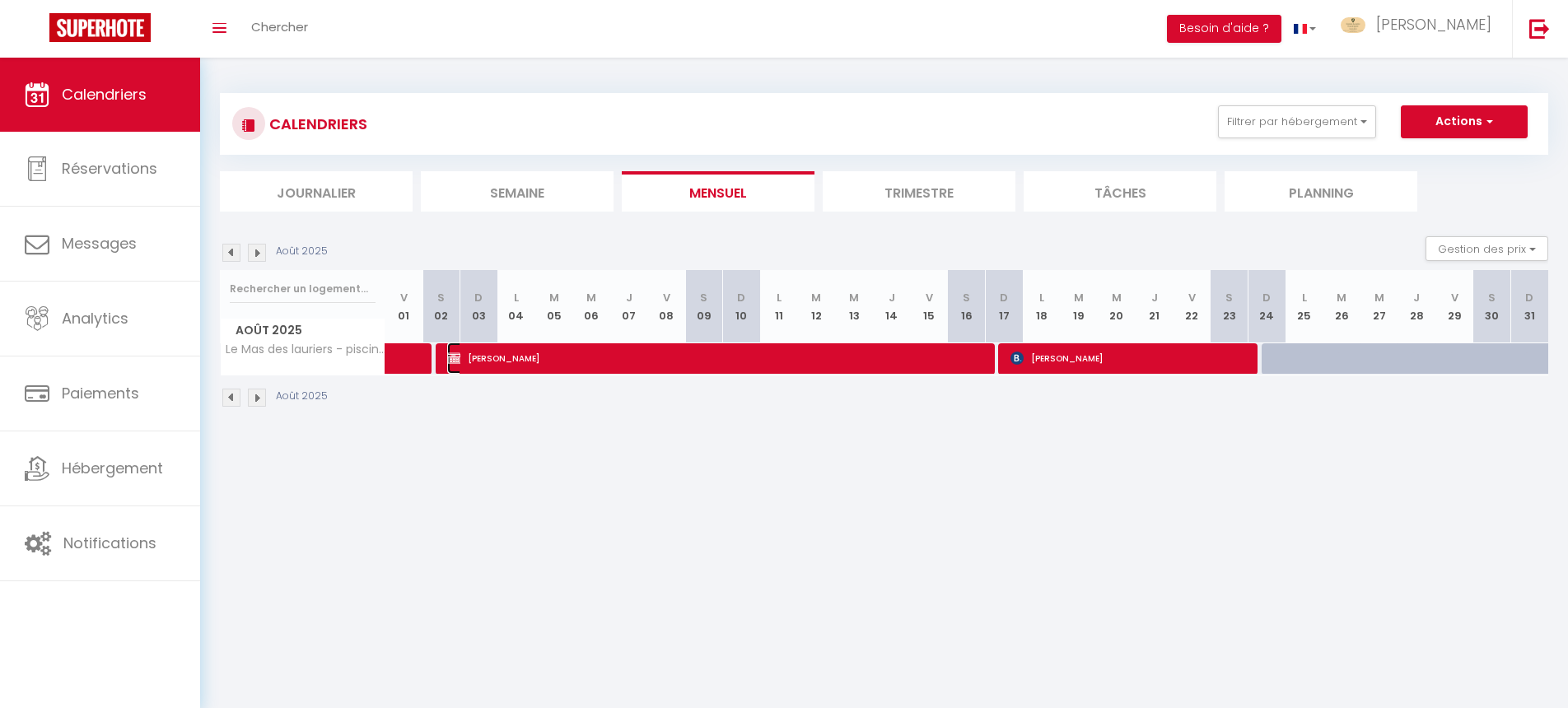
click at [472, 356] on span "[PERSON_NAME]" at bounding box center [719, 358] width 543 height 31
select select "22545"
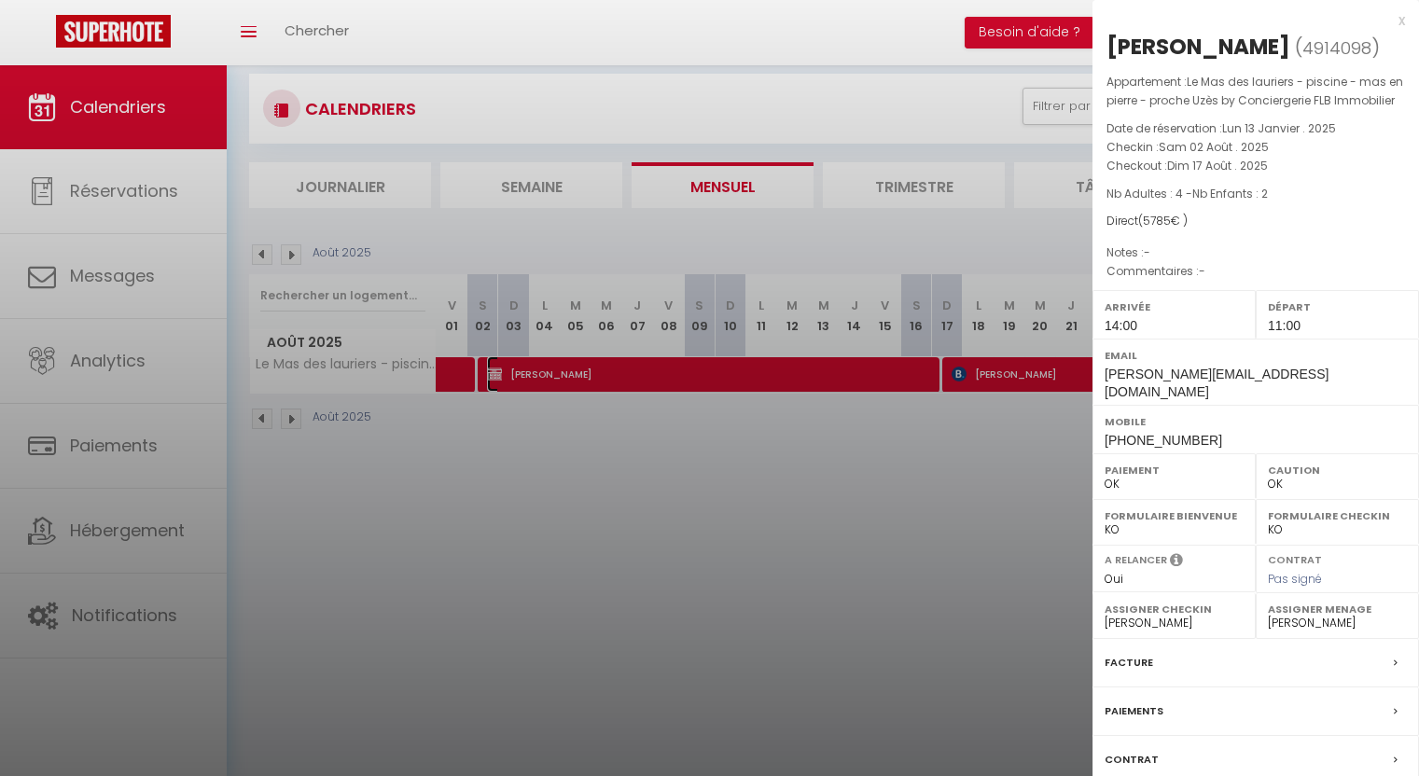
scroll to position [14, 0]
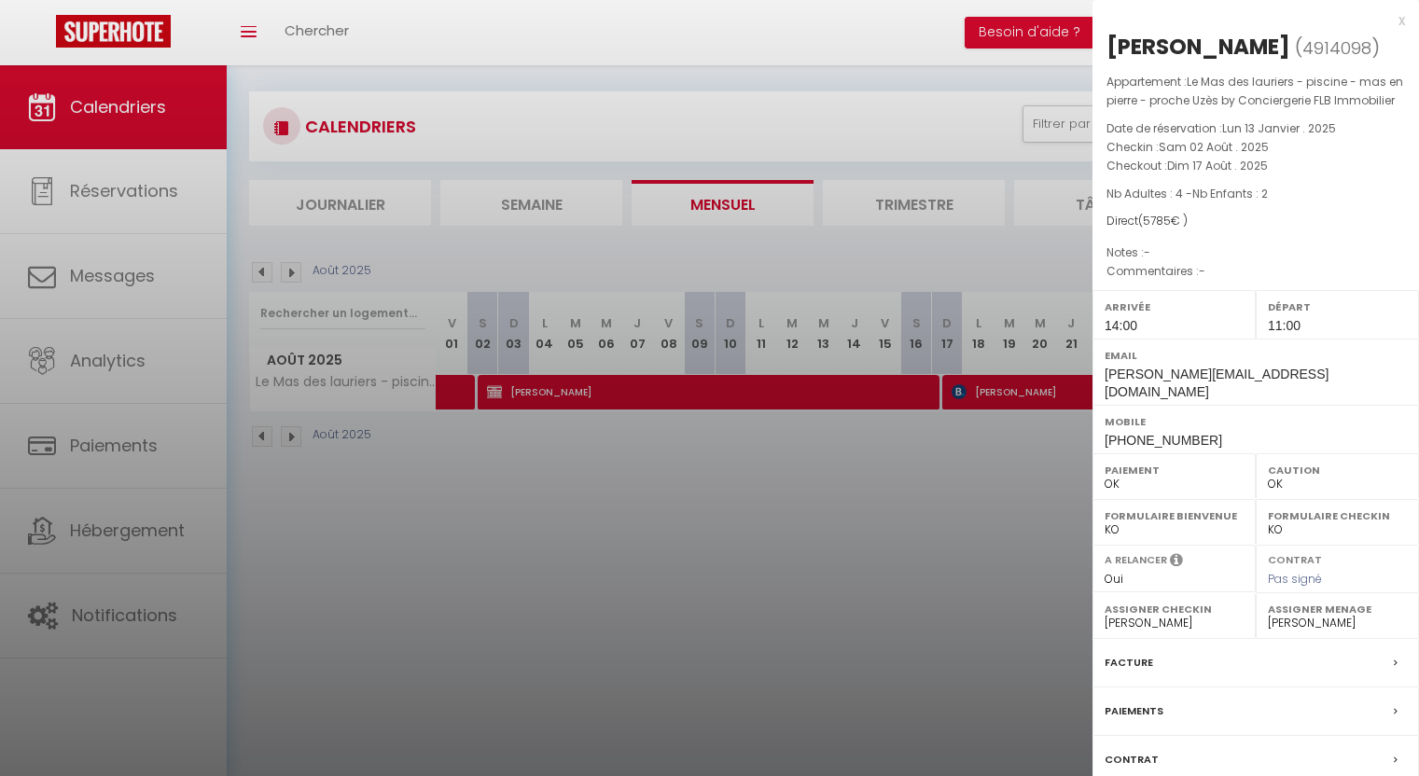
click at [1000, 393] on div at bounding box center [709, 388] width 1419 height 776
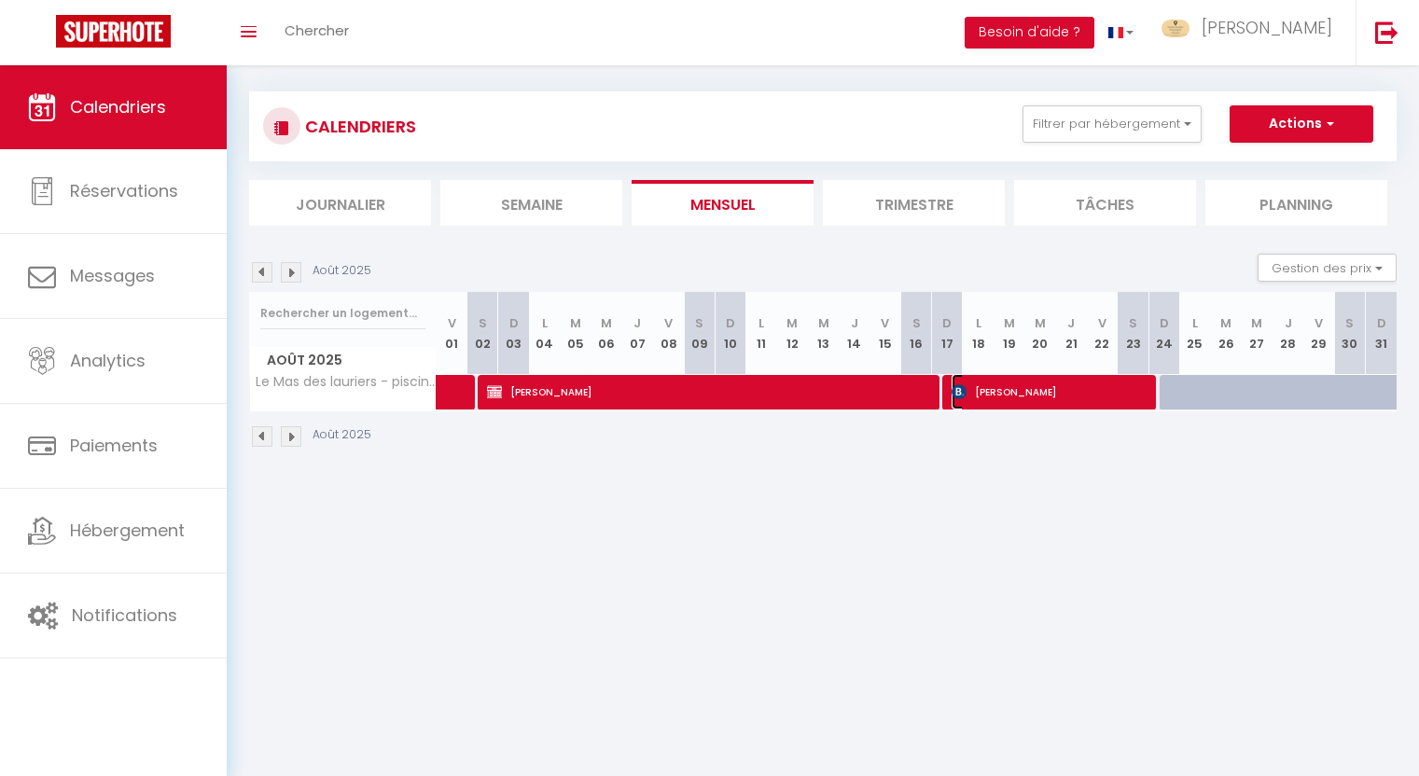
click at [1000, 393] on span "[PERSON_NAME]" at bounding box center [1049, 391] width 195 height 35
